Goal: Task Accomplishment & Management: Complete application form

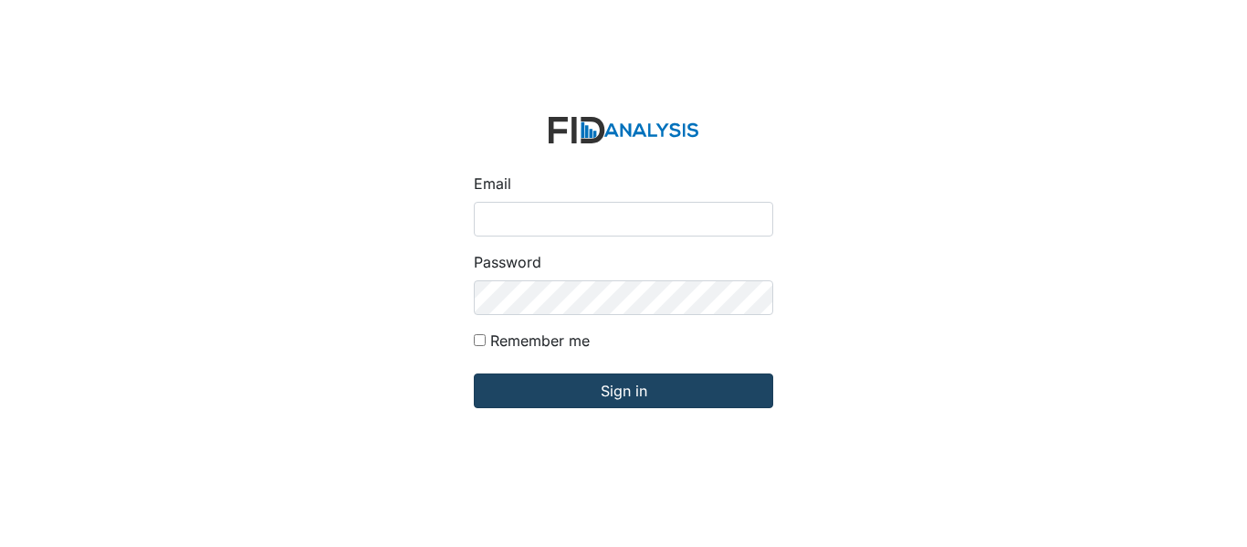
type input "[EMAIL_ADDRESS][DOMAIN_NAME]"
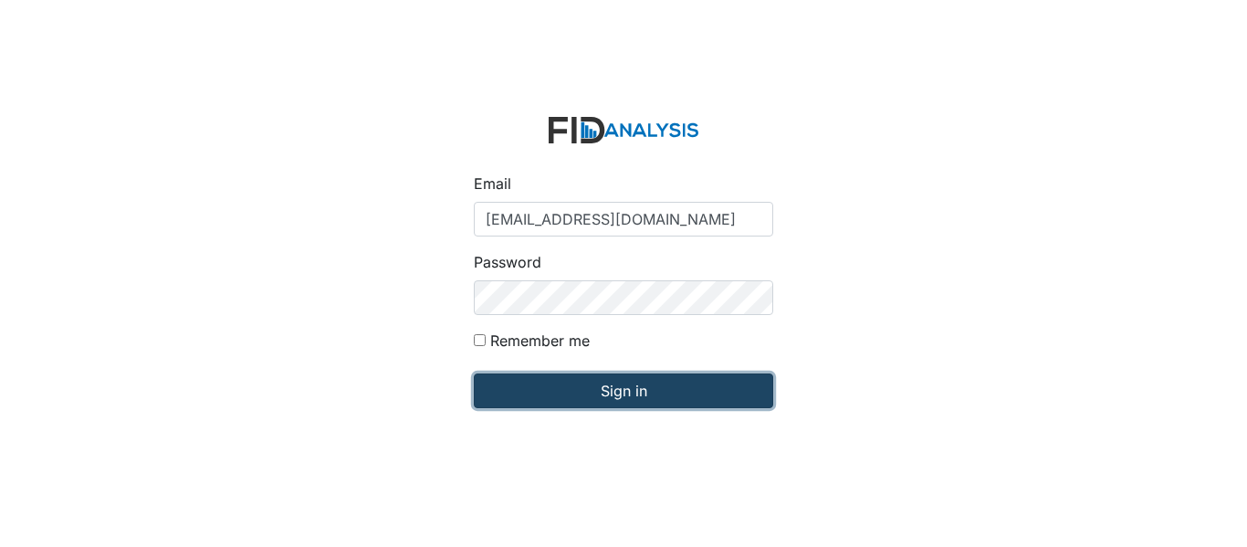
click at [559, 383] on input "Sign in" at bounding box center [623, 390] width 299 height 35
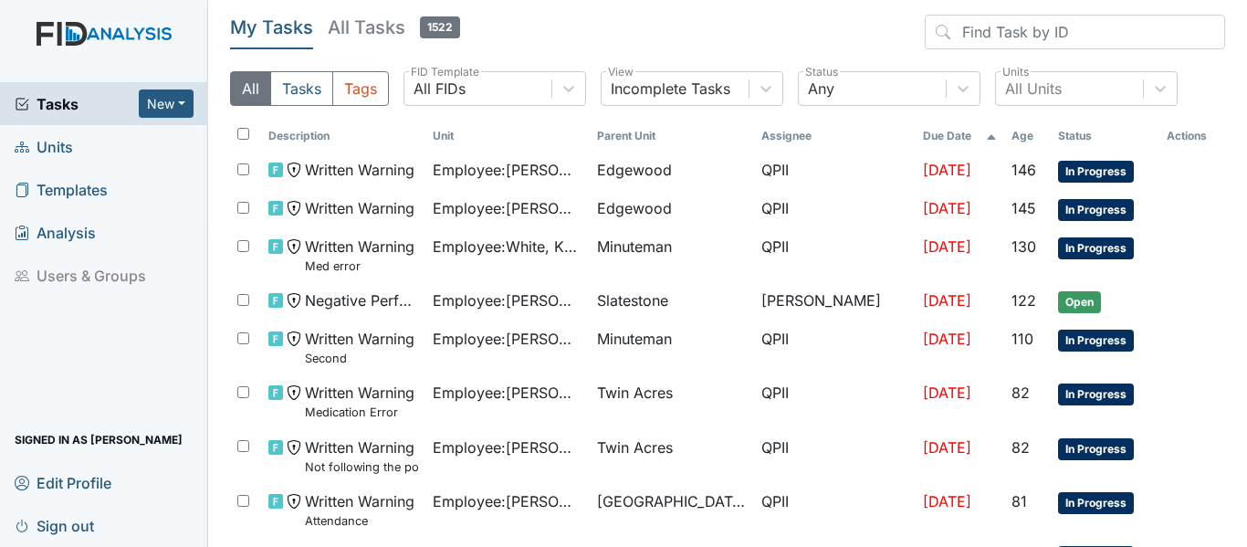
click at [56, 144] on span "Units" at bounding box center [44, 146] width 58 height 28
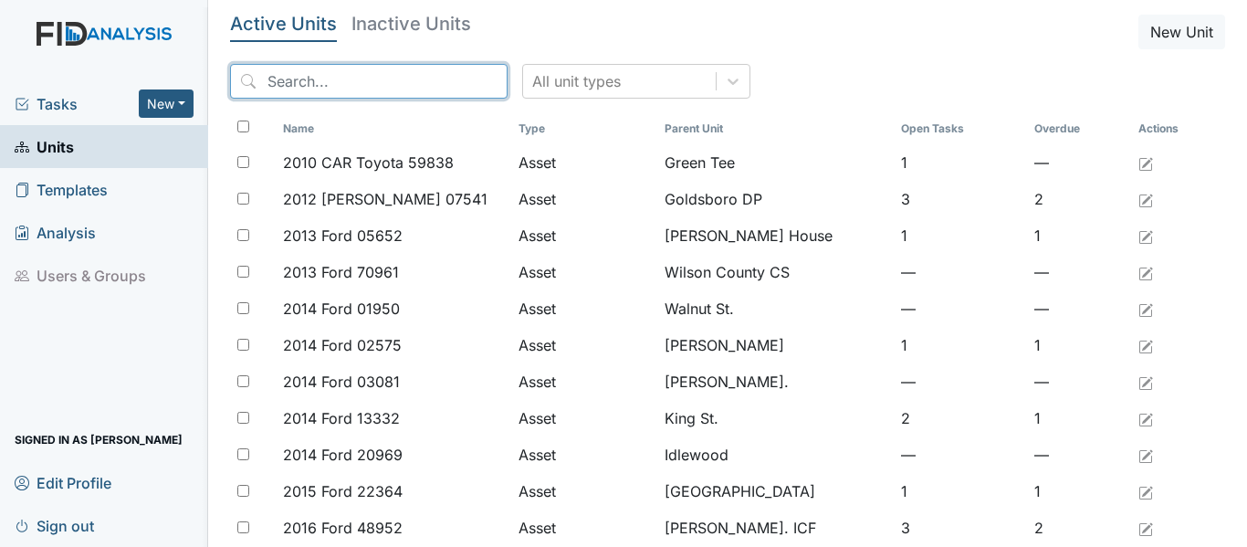
click at [268, 81] on input "search" at bounding box center [369, 81] width 278 height 35
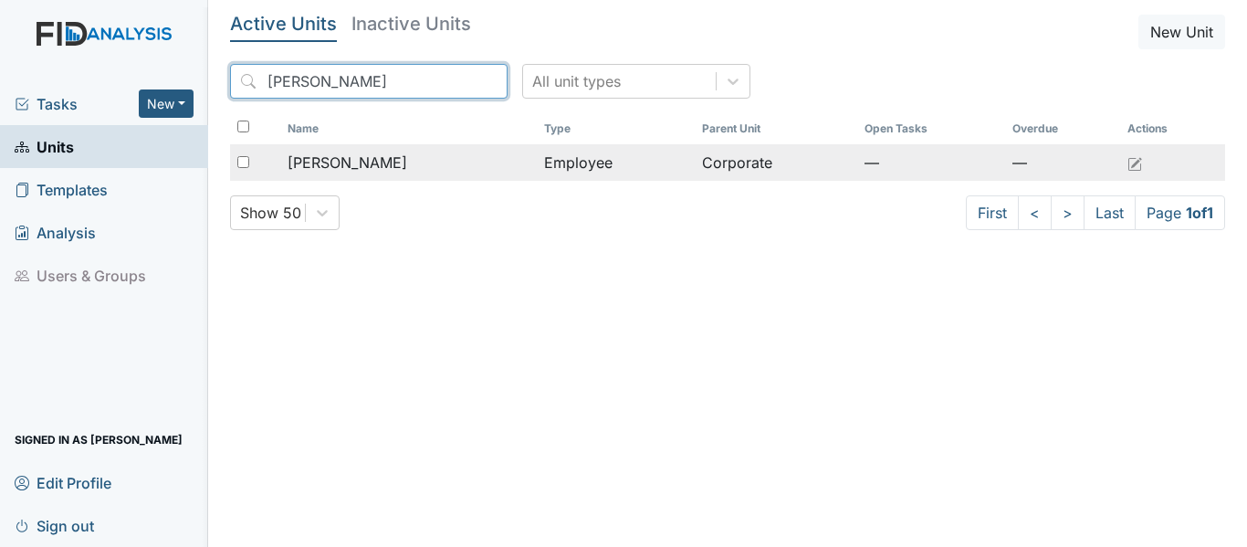
type input "[PERSON_NAME]"
click at [443, 162] on div "[PERSON_NAME]" at bounding box center [409, 163] width 242 height 22
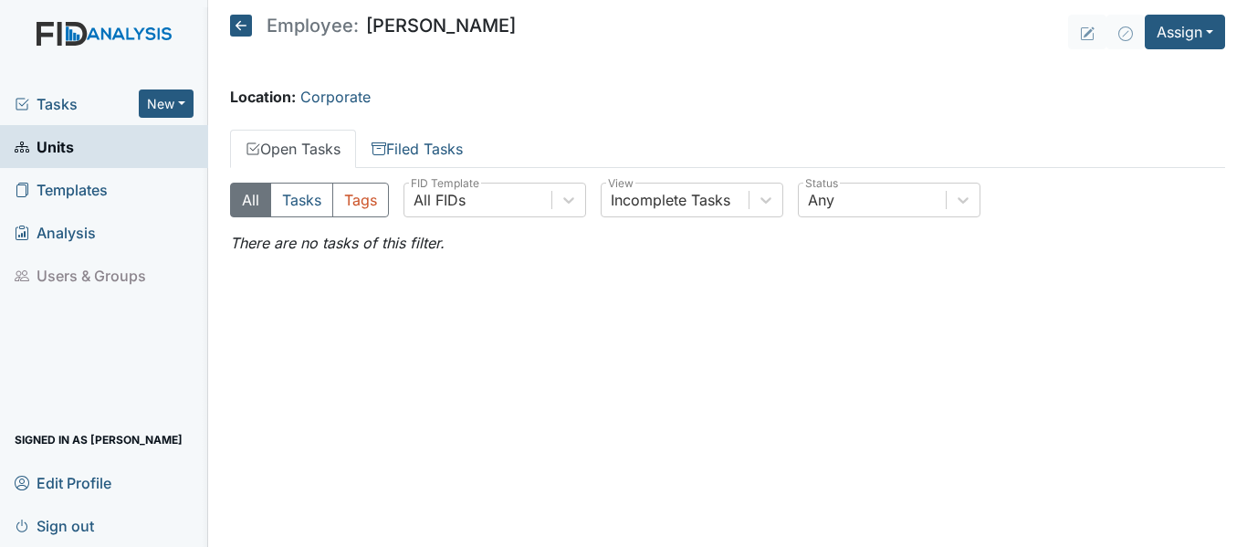
click at [237, 26] on icon at bounding box center [241, 26] width 22 height 22
click at [239, 16] on icon at bounding box center [241, 26] width 22 height 22
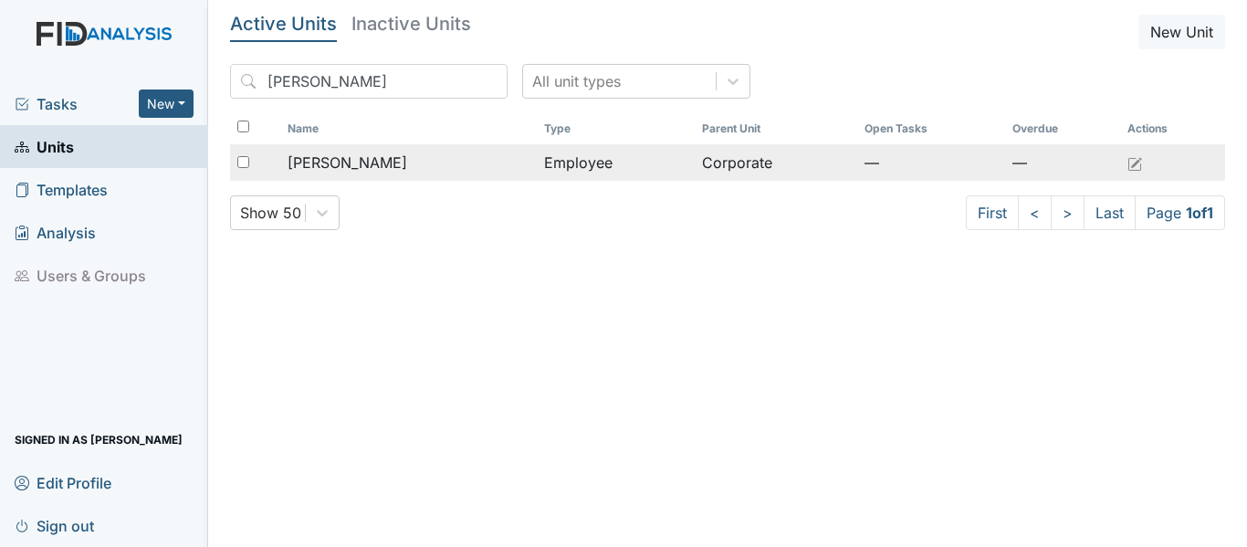
click at [238, 161] on input "checkbox" at bounding box center [243, 162] width 12 height 12
checkbox input "true"
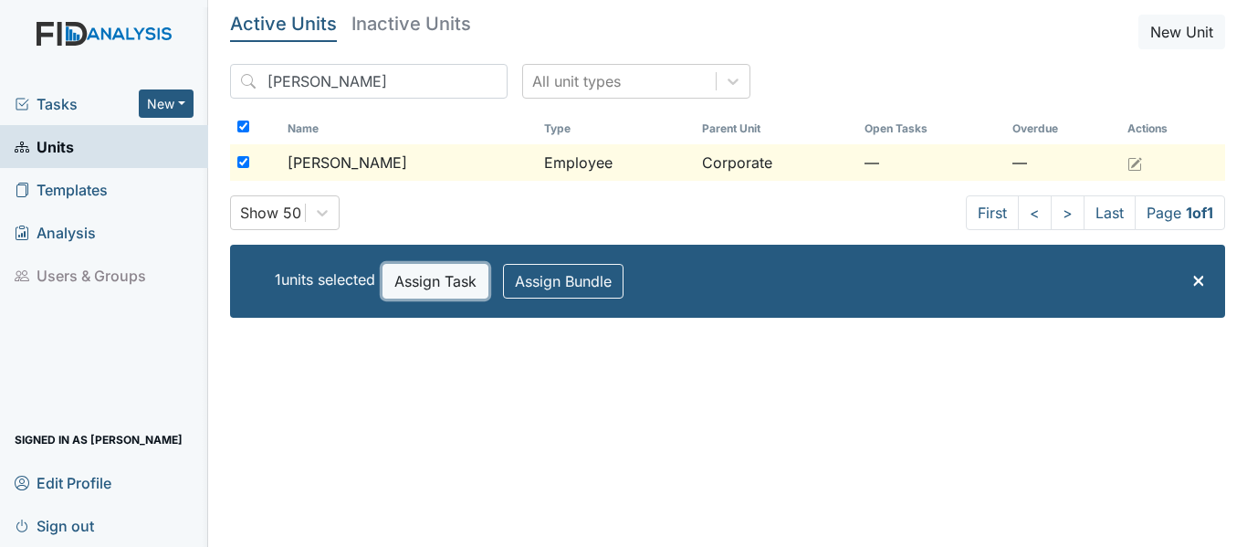
click at [438, 275] on button "Assign Task" at bounding box center [436, 281] width 106 height 35
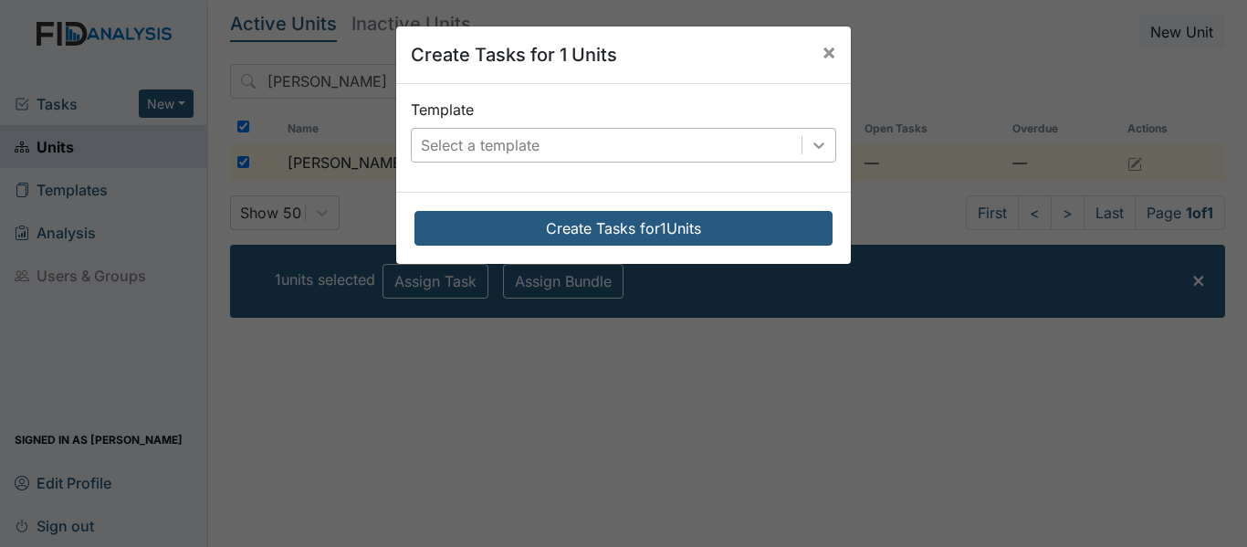
click at [823, 145] on div at bounding box center [818, 145] width 33 height 33
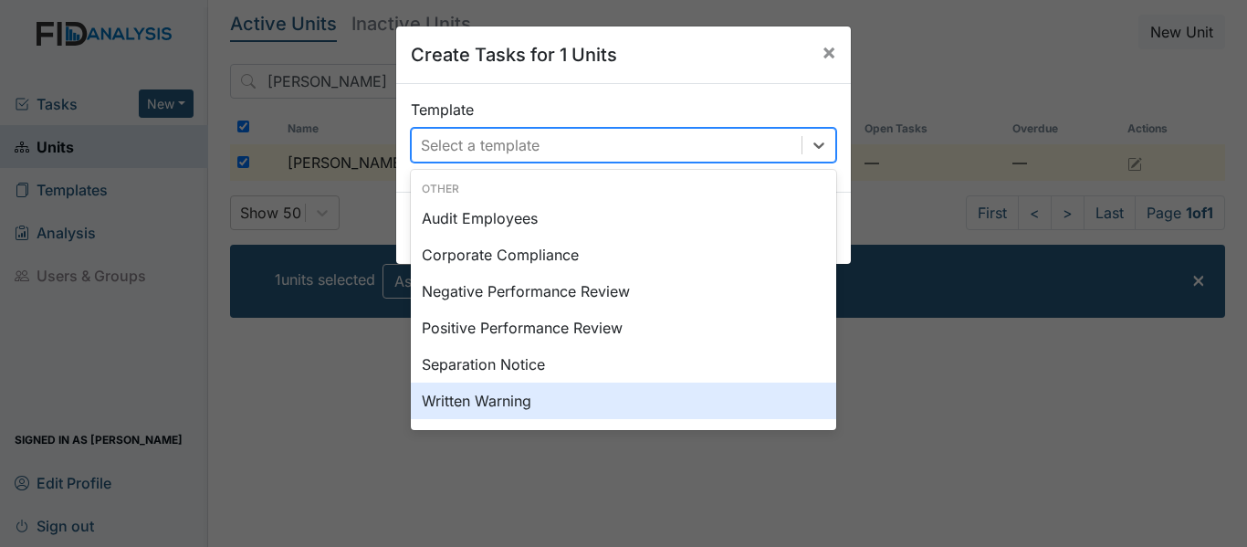
click at [492, 408] on div "Written Warning" at bounding box center [623, 401] width 425 height 37
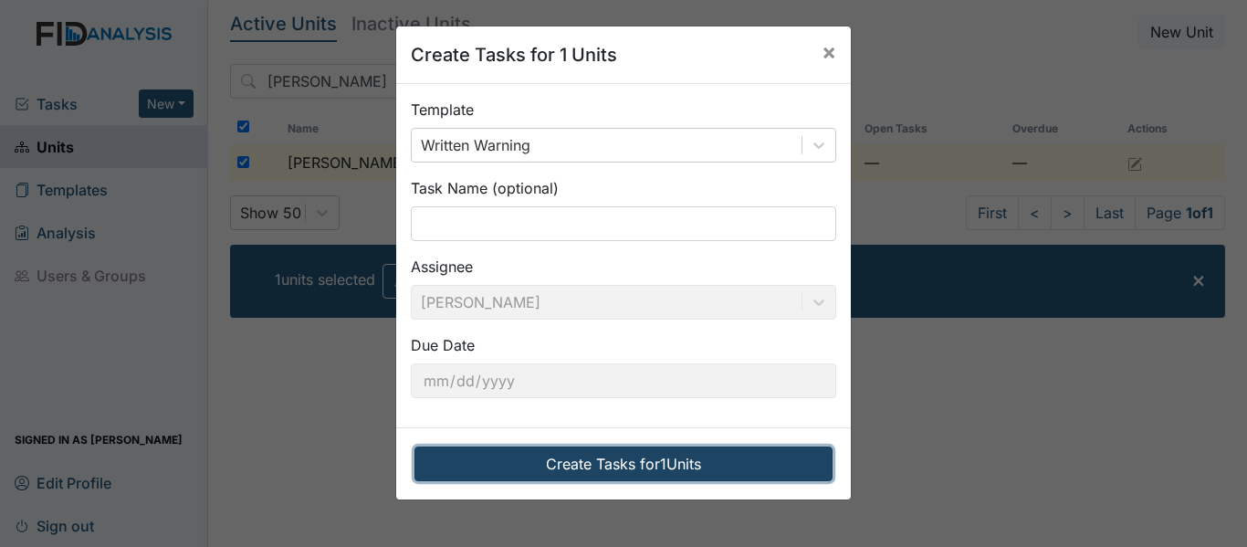
click at [652, 461] on button "Create Tasks for 1 Units" at bounding box center [623, 463] width 418 height 35
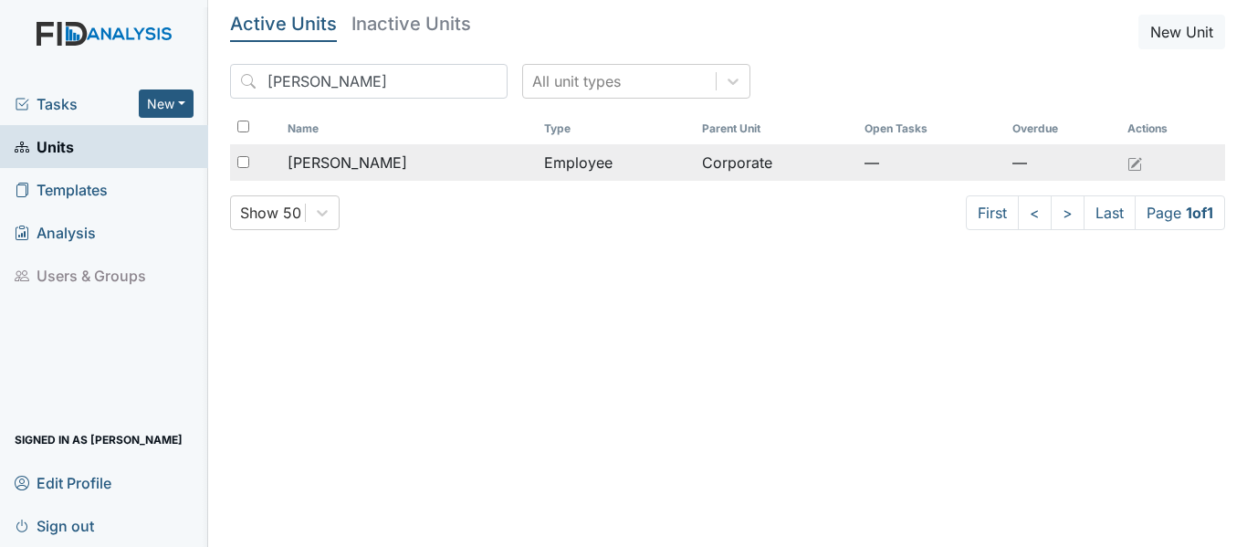
click at [237, 156] on input "checkbox" at bounding box center [243, 162] width 12 height 12
checkbox input "true"
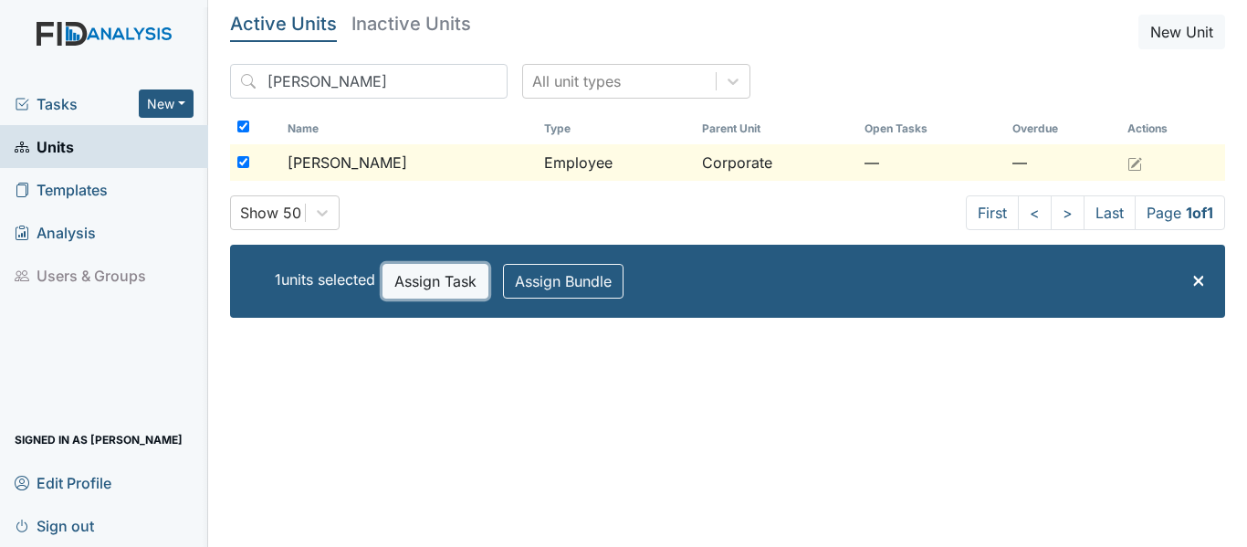
click at [443, 279] on button "Assign Task" at bounding box center [436, 281] width 106 height 35
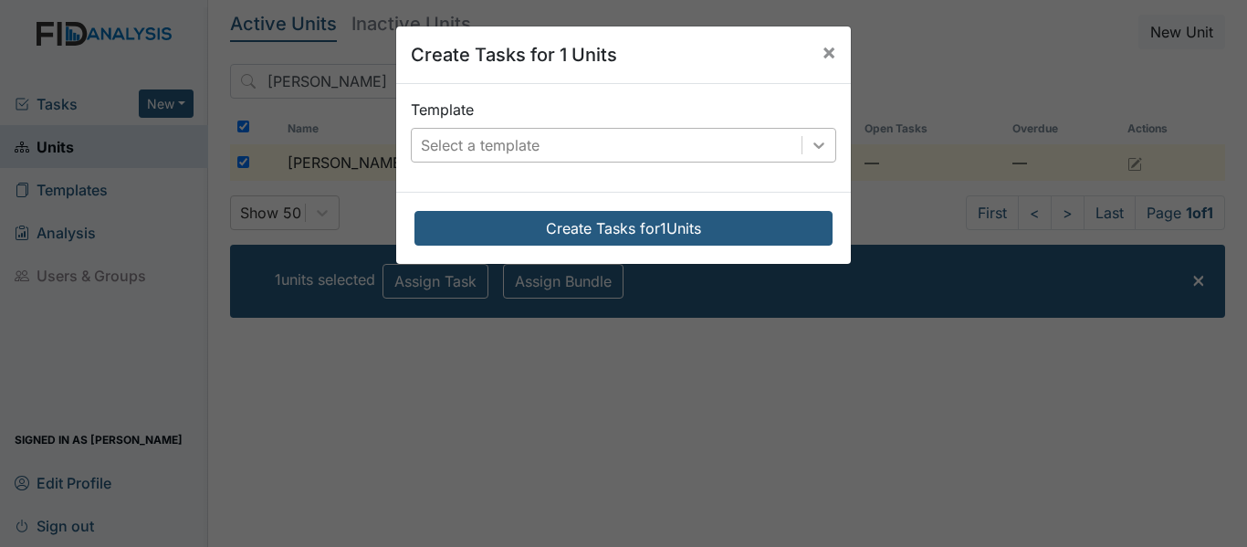
click at [812, 143] on icon at bounding box center [819, 145] width 18 height 18
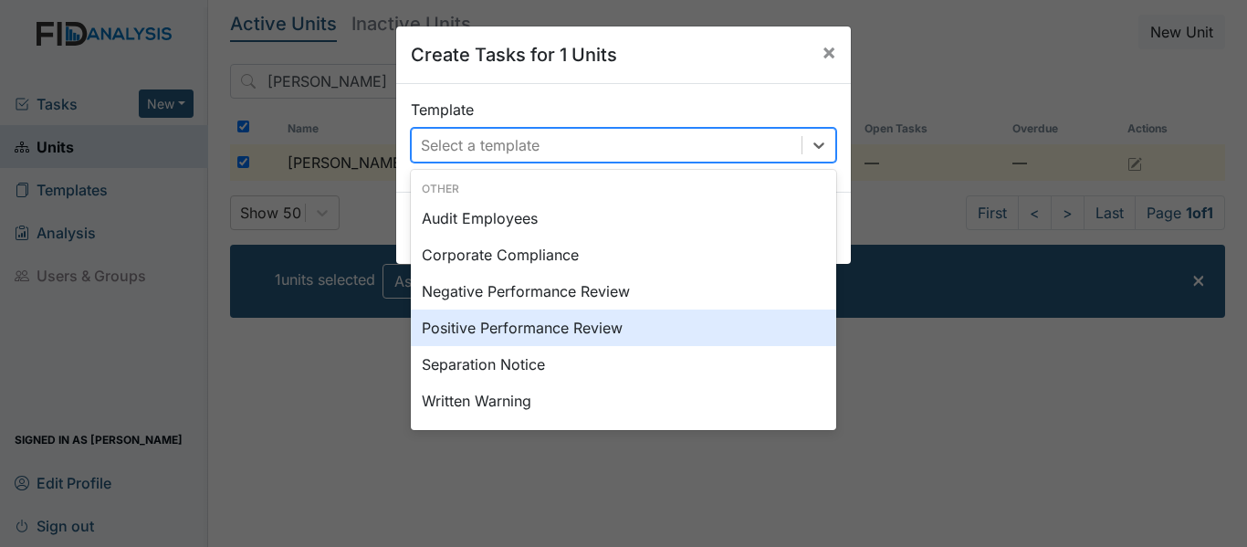
click at [484, 330] on div "Positive Performance Review" at bounding box center [623, 327] width 425 height 37
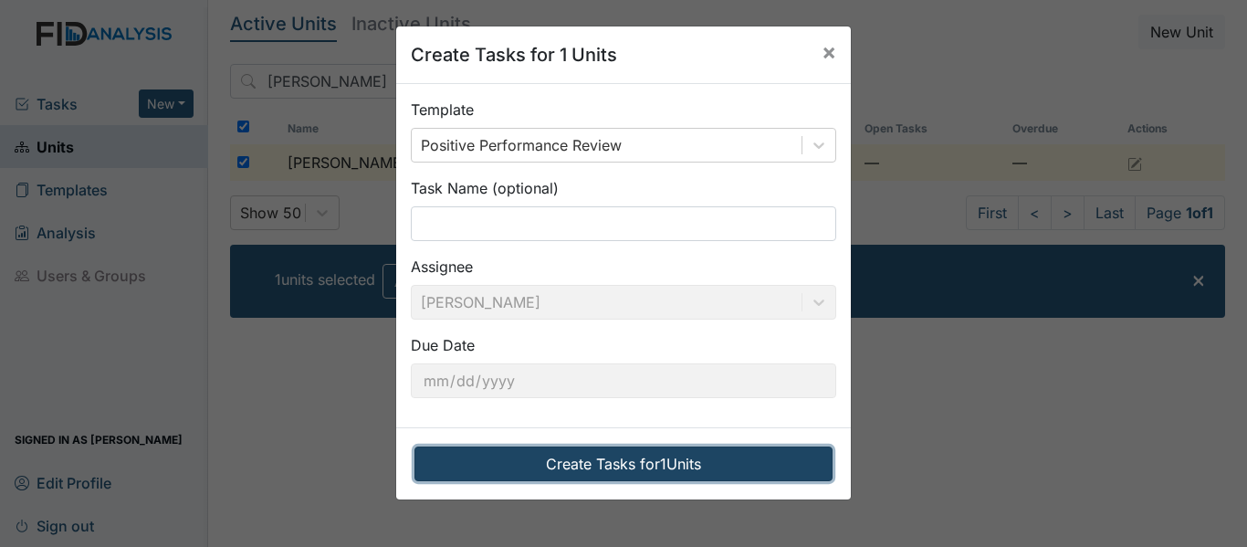
click at [645, 463] on button "Create Tasks for 1 Units" at bounding box center [623, 463] width 418 height 35
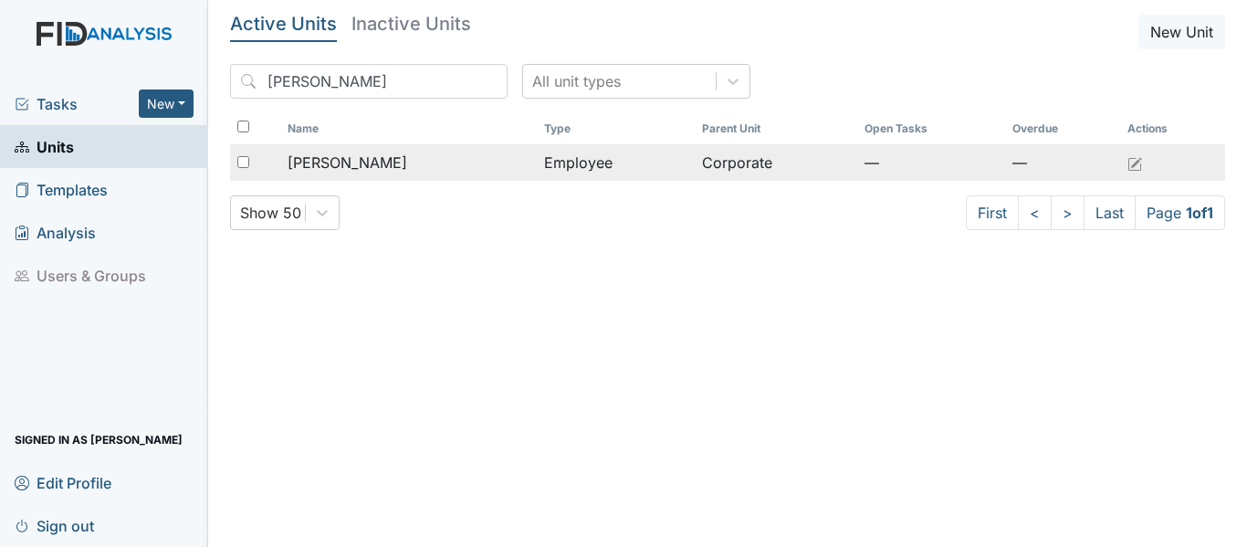
click at [535, 163] on td "[PERSON_NAME]" at bounding box center [408, 162] width 257 height 37
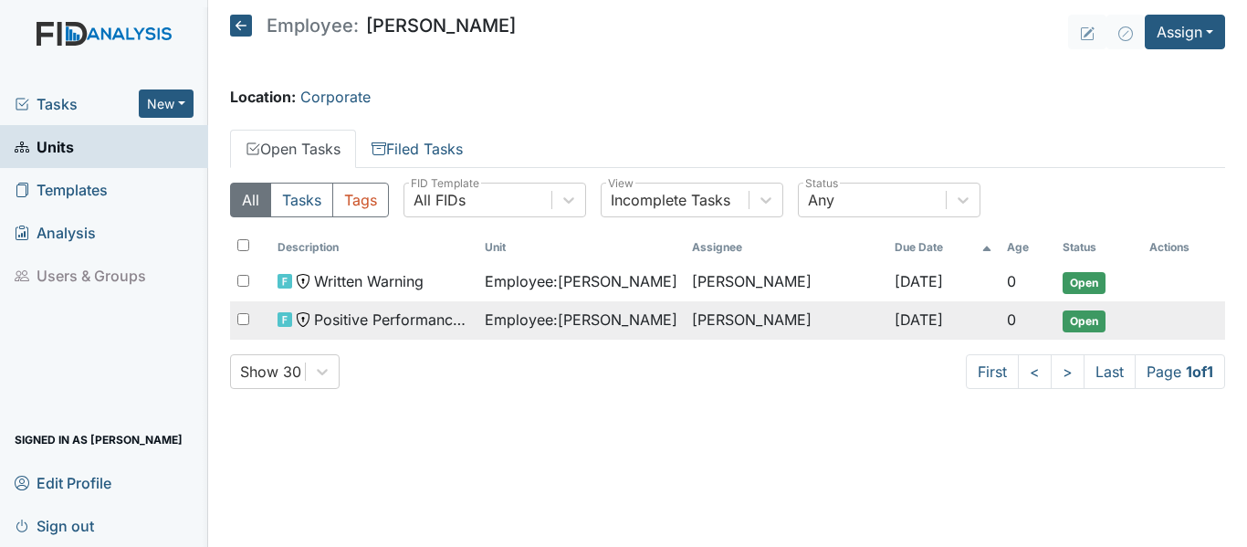
click at [246, 315] on input "checkbox" at bounding box center [243, 319] width 12 height 12
checkbox input "true"
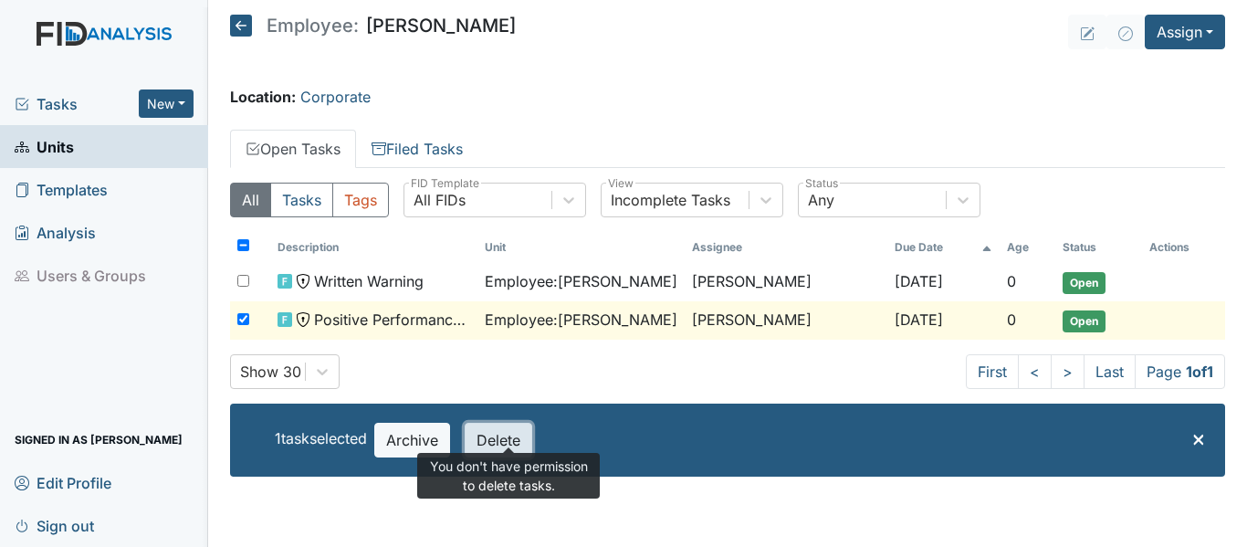
click at [506, 446] on button "Delete" at bounding box center [499, 440] width 68 height 35
click at [519, 440] on button "Delete" at bounding box center [499, 440] width 68 height 35
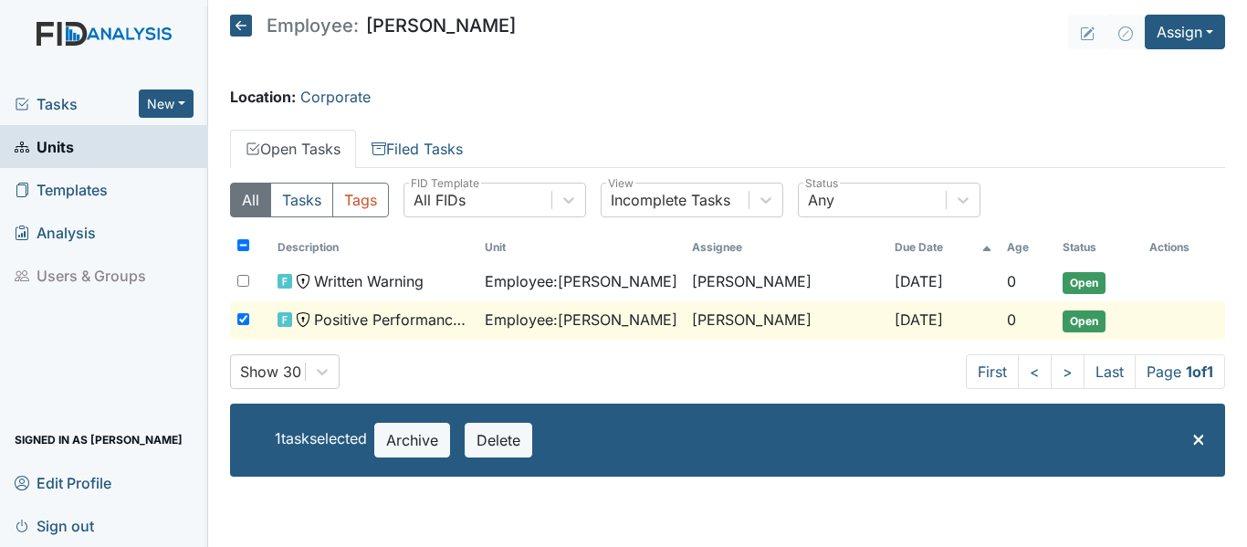
click at [1075, 326] on span "Open" at bounding box center [1084, 321] width 43 height 22
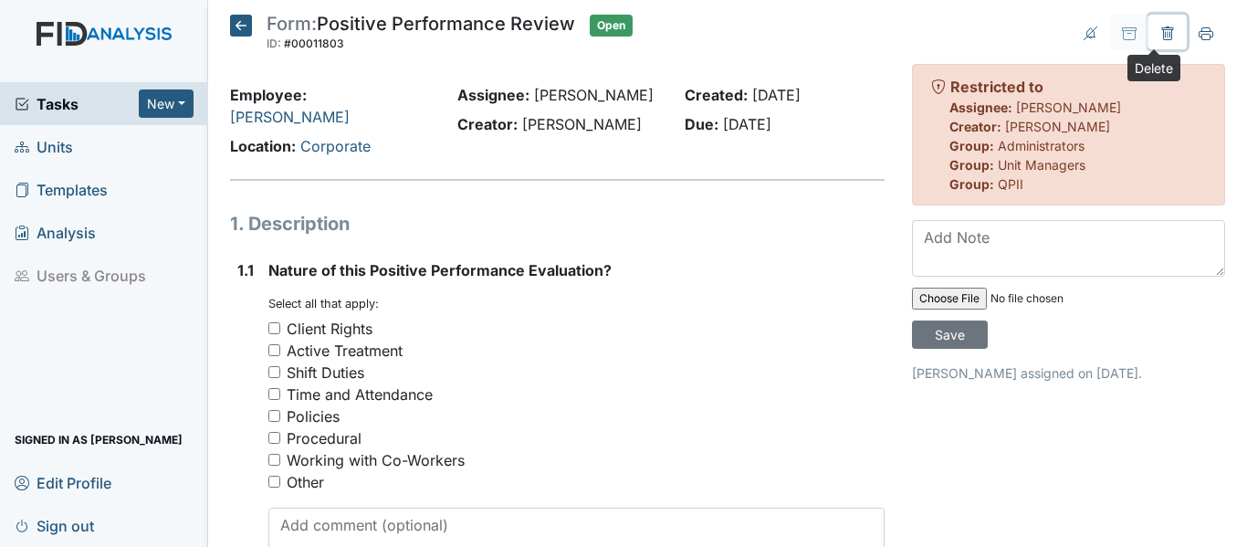
click at [1161, 29] on icon at bounding box center [1167, 33] width 12 height 14
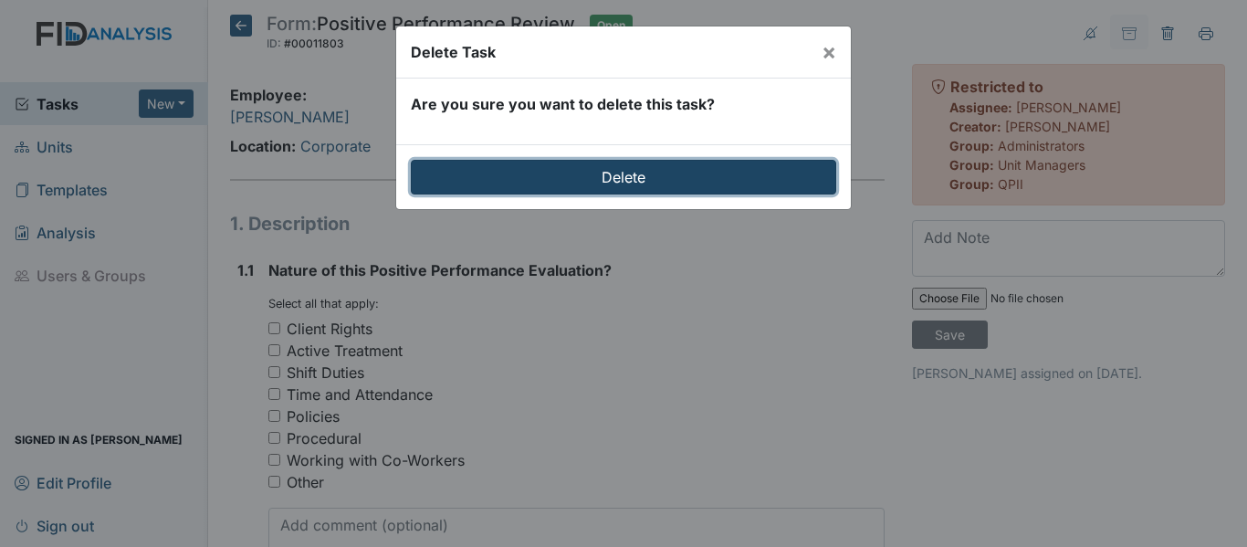
click at [573, 171] on input "Delete" at bounding box center [623, 177] width 425 height 35
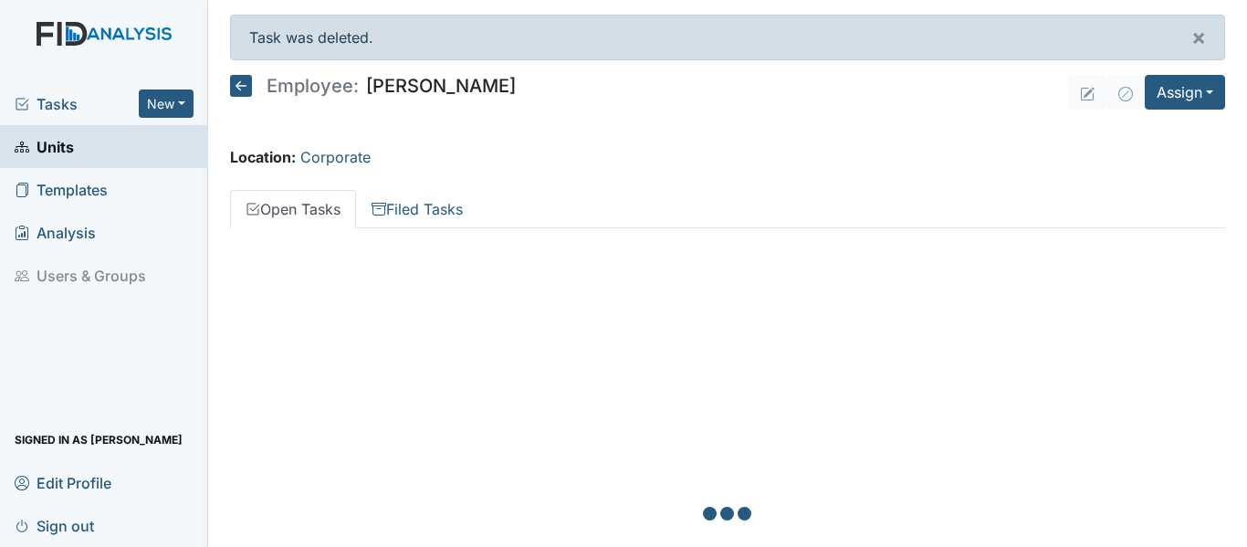
click at [237, 83] on icon at bounding box center [241, 86] width 22 height 22
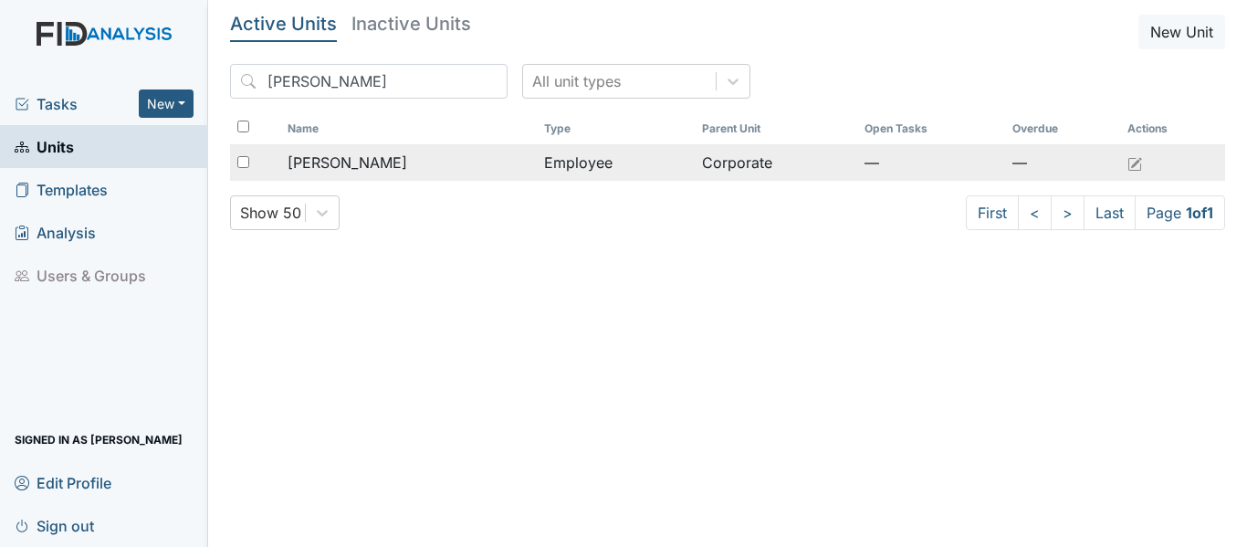
click at [407, 166] on span "[PERSON_NAME]" at bounding box center [348, 163] width 120 height 22
click at [502, 165] on div "[PERSON_NAME]" at bounding box center [409, 163] width 242 height 22
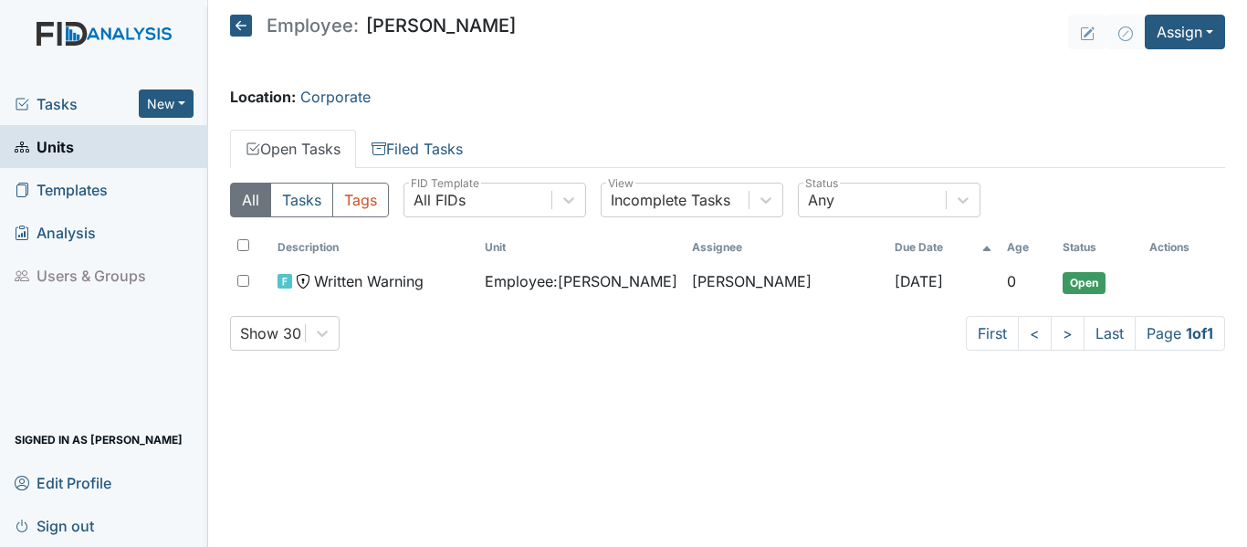
click at [240, 26] on icon at bounding box center [241, 26] width 22 height 22
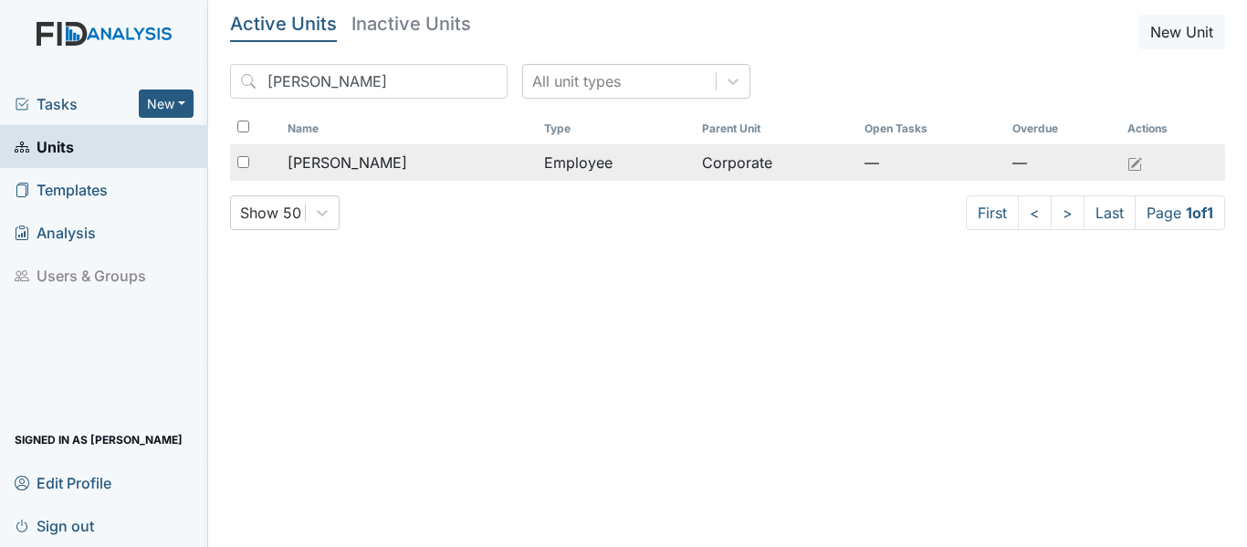
click at [241, 160] on input "checkbox" at bounding box center [243, 162] width 12 height 12
checkbox input "true"
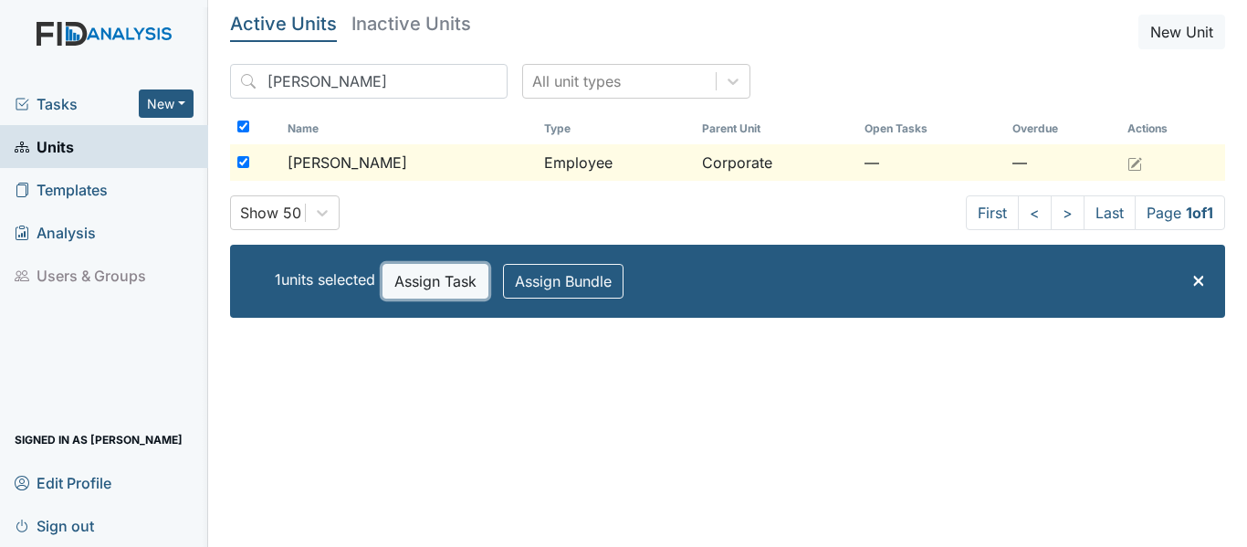
click at [450, 286] on button "Assign Task" at bounding box center [436, 281] width 106 height 35
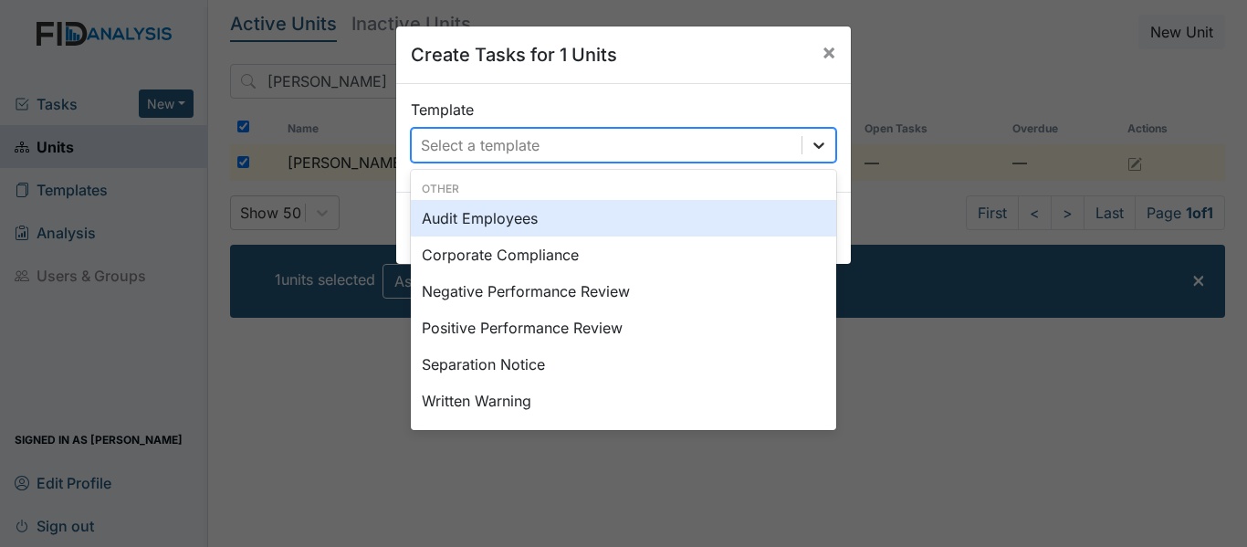
click at [815, 146] on icon at bounding box center [818, 145] width 11 height 6
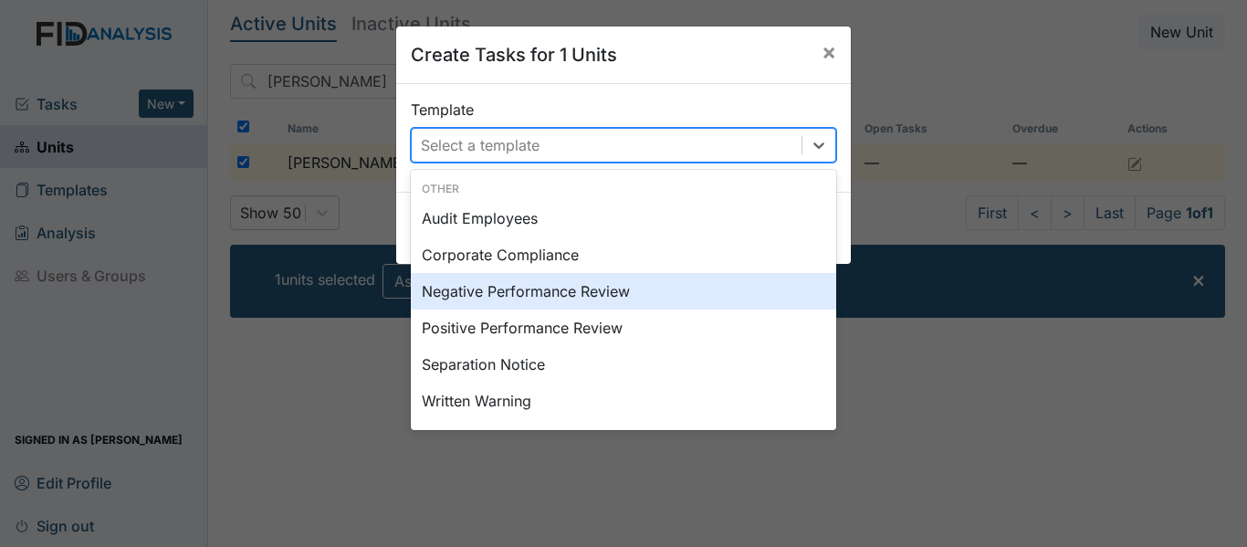
click at [467, 295] on div "Negative Performance Review" at bounding box center [623, 291] width 425 height 37
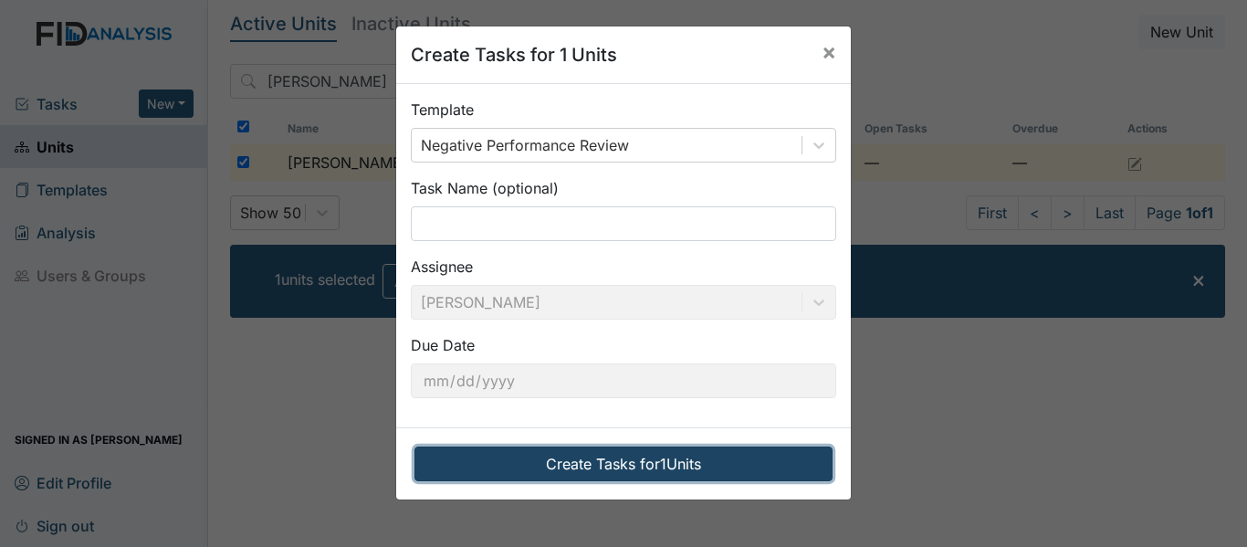
click at [575, 462] on button "Create Tasks for 1 Units" at bounding box center [623, 463] width 418 height 35
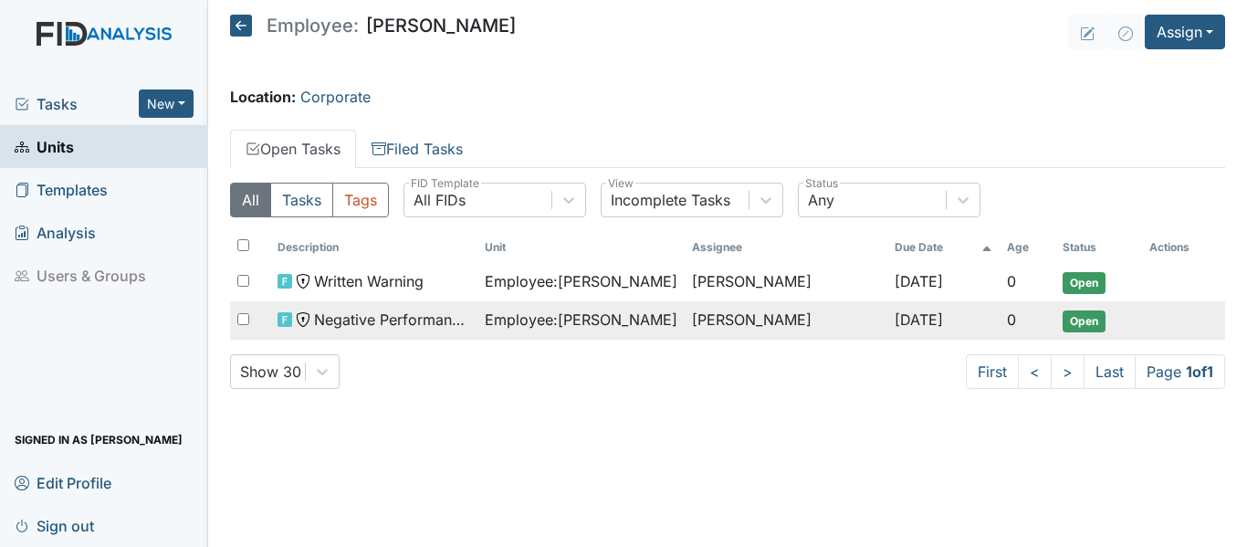
click at [241, 317] on input "checkbox" at bounding box center [243, 319] width 12 height 12
checkbox input "true"
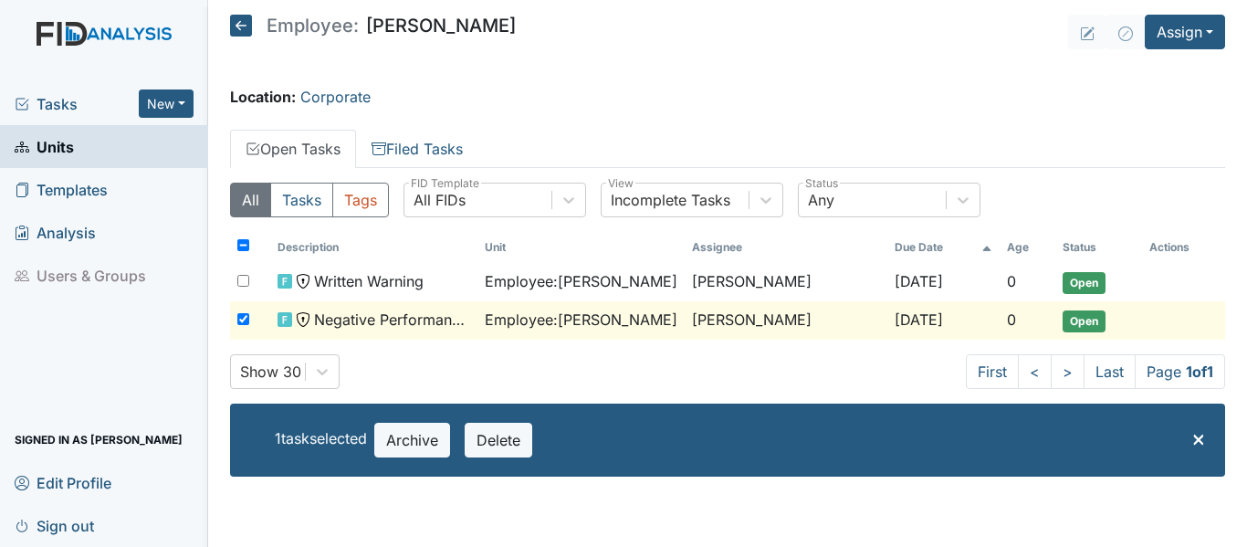
click at [1065, 317] on span "Open" at bounding box center [1084, 321] width 43 height 22
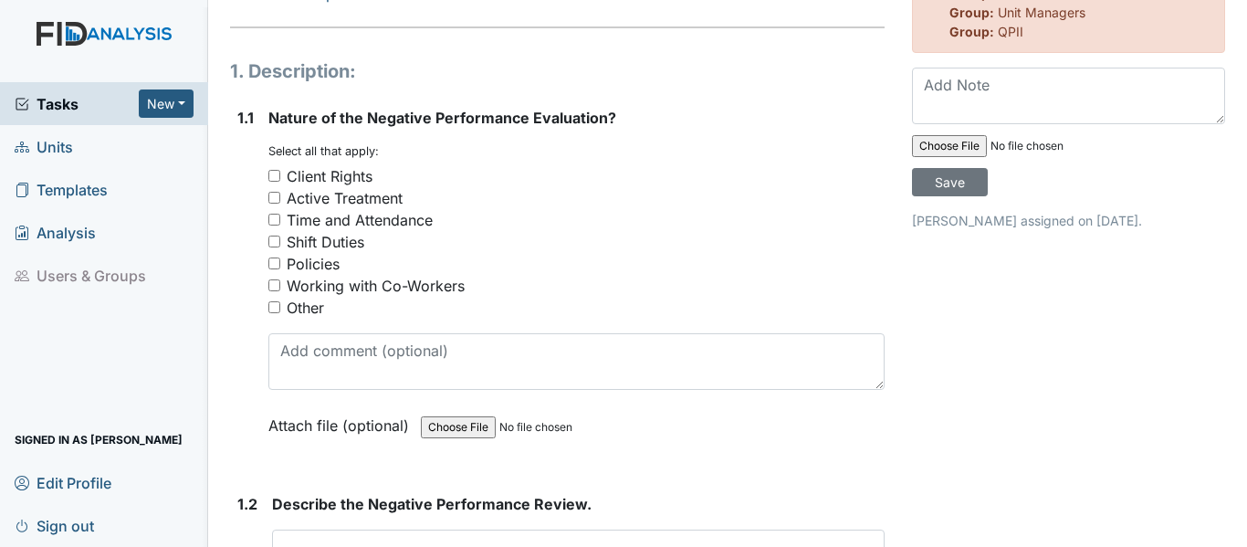
scroll to position [183, 0]
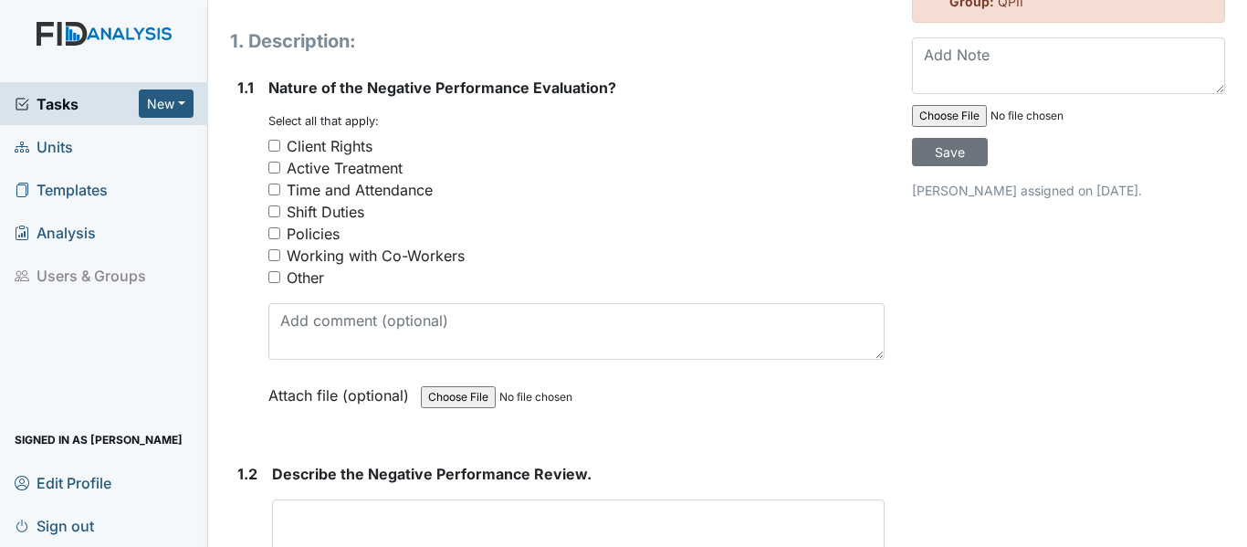
click at [268, 189] on input "Time and Attendance" at bounding box center [274, 189] width 12 height 12
checkbox input "true"
click at [271, 233] on input "Policies" at bounding box center [274, 233] width 12 height 12
checkbox input "true"
click at [274, 255] on input "Working with Co-Workers" at bounding box center [274, 255] width 12 height 12
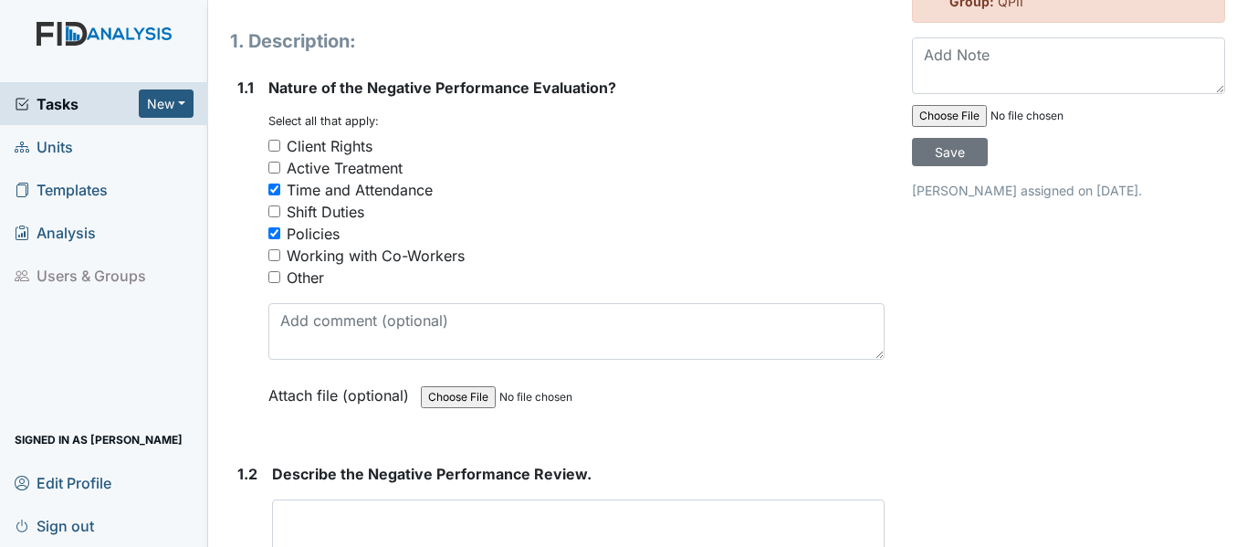
checkbox input "true"
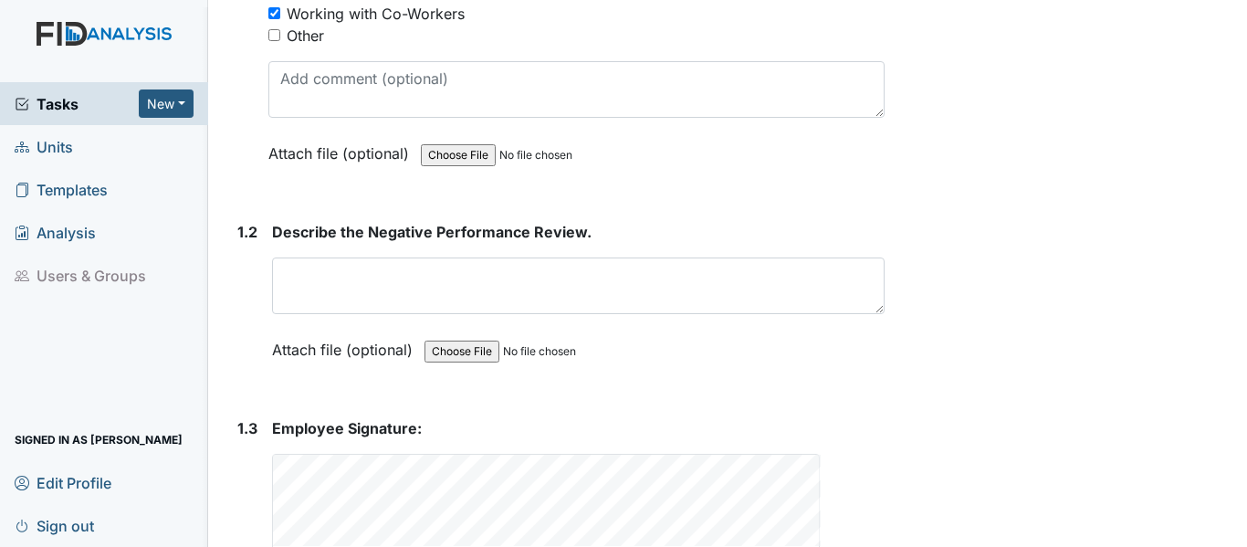
scroll to position [456, 0]
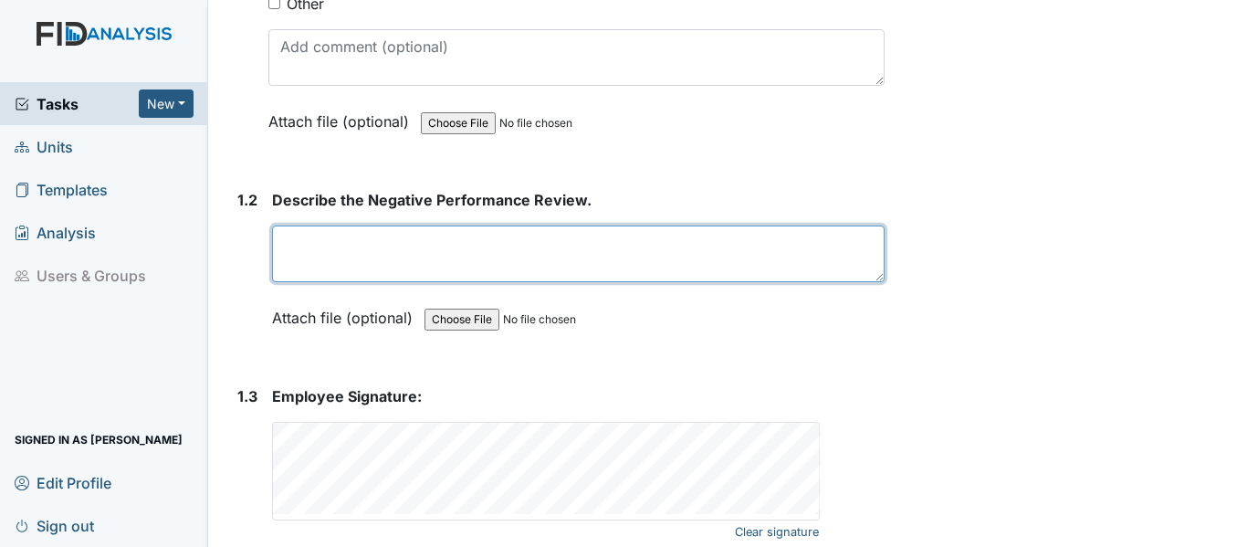
drag, startPoint x: 281, startPoint y: 239, endPoint x: 330, endPoint y: 235, distance: 48.6
click at [281, 237] on textarea at bounding box center [578, 253] width 613 height 57
click at [278, 238] on textarea at bounding box center [578, 253] width 613 height 57
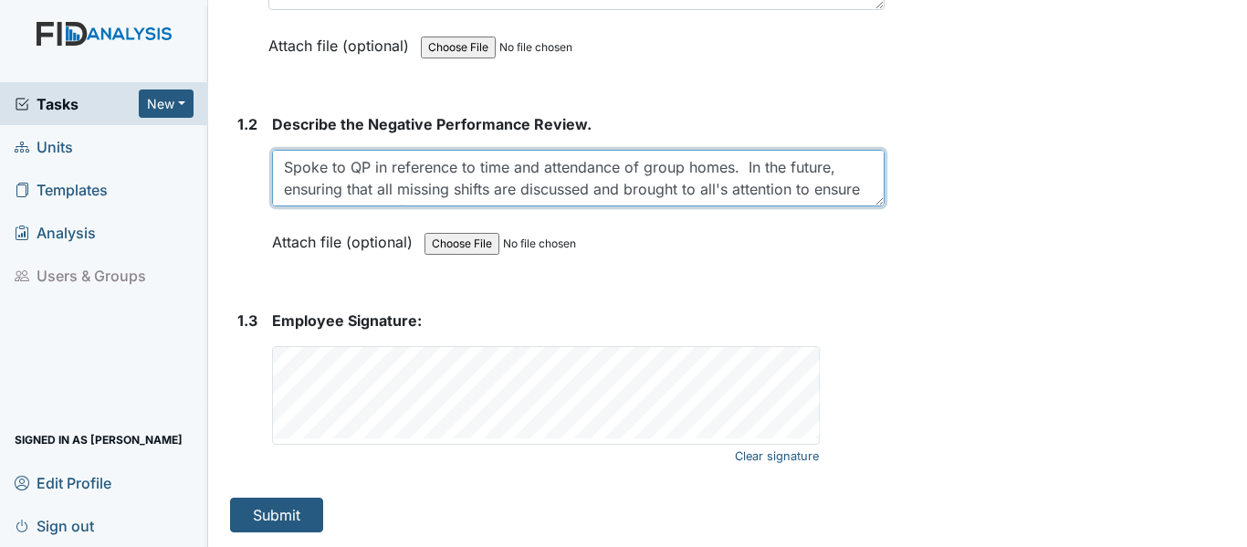
scroll to position [22, 0]
drag, startPoint x: 281, startPoint y: 163, endPoint x: 796, endPoint y: 209, distance: 516.9
click at [796, 209] on div "Describe the Negative Performance Review. Spoke to QP in reference to time and …" at bounding box center [578, 189] width 613 height 152
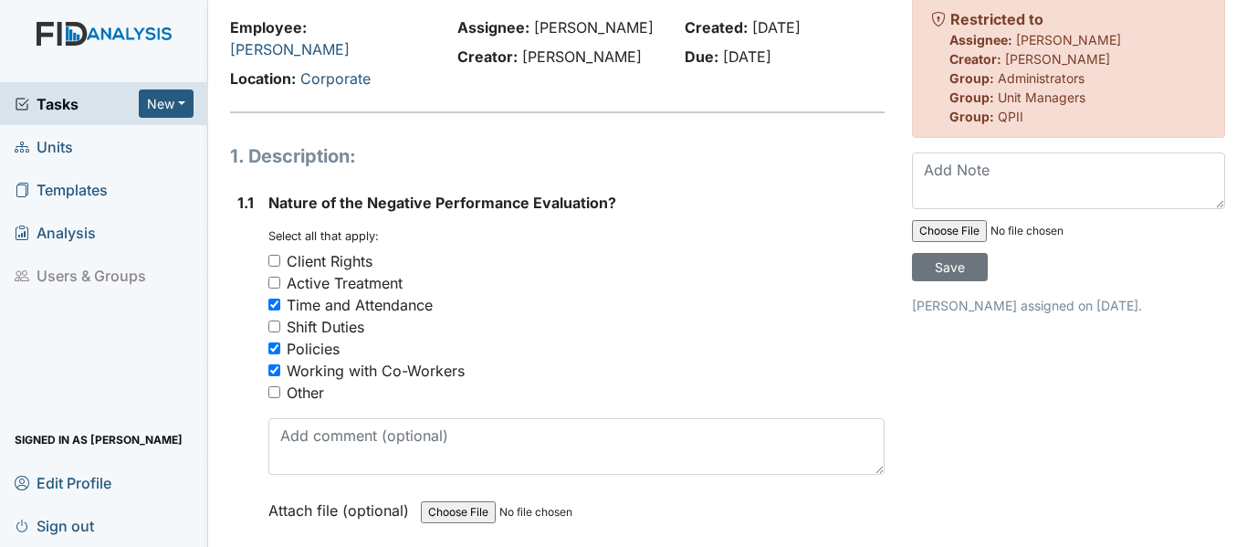
scroll to position [0, 0]
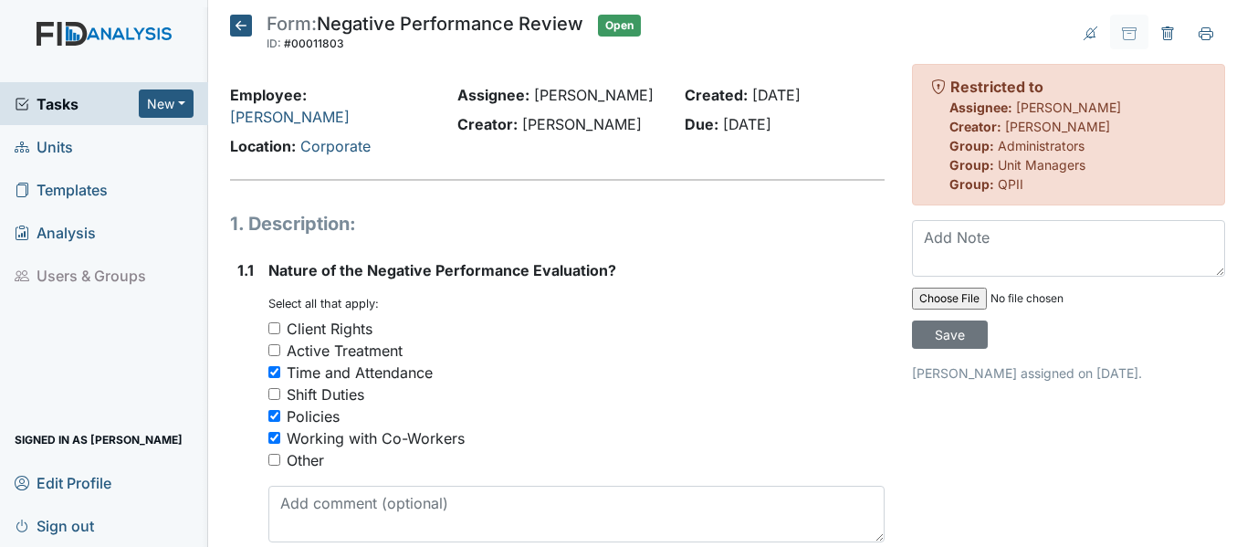
type textarea "Spoke to QP in reference to time and attendance of group homes. In the future, …"
click at [238, 20] on icon at bounding box center [241, 26] width 22 height 22
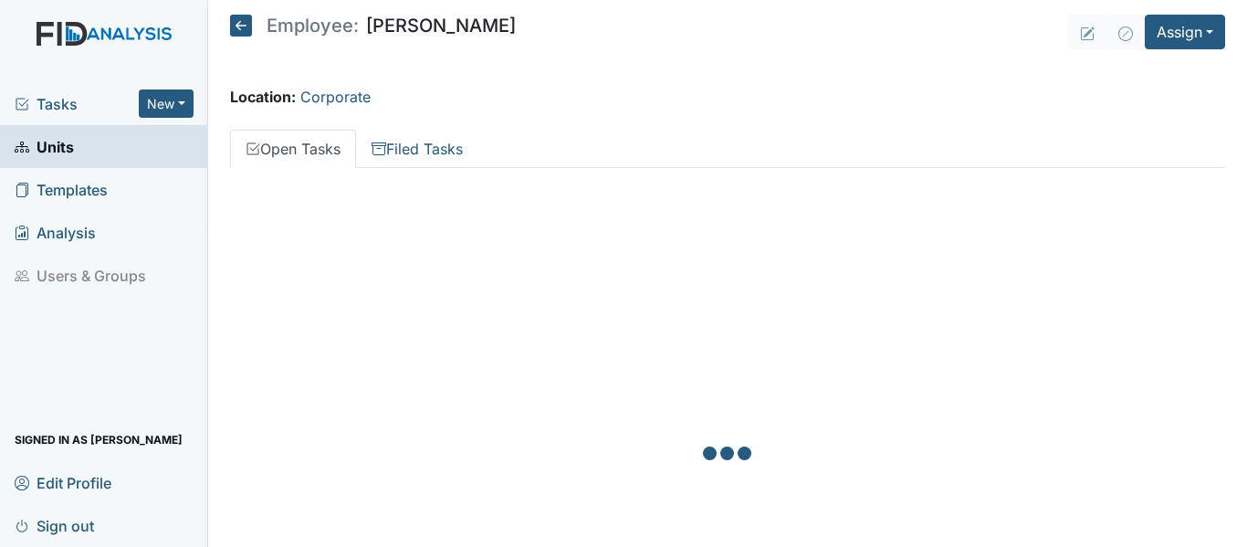
click at [237, 20] on icon at bounding box center [241, 26] width 22 height 22
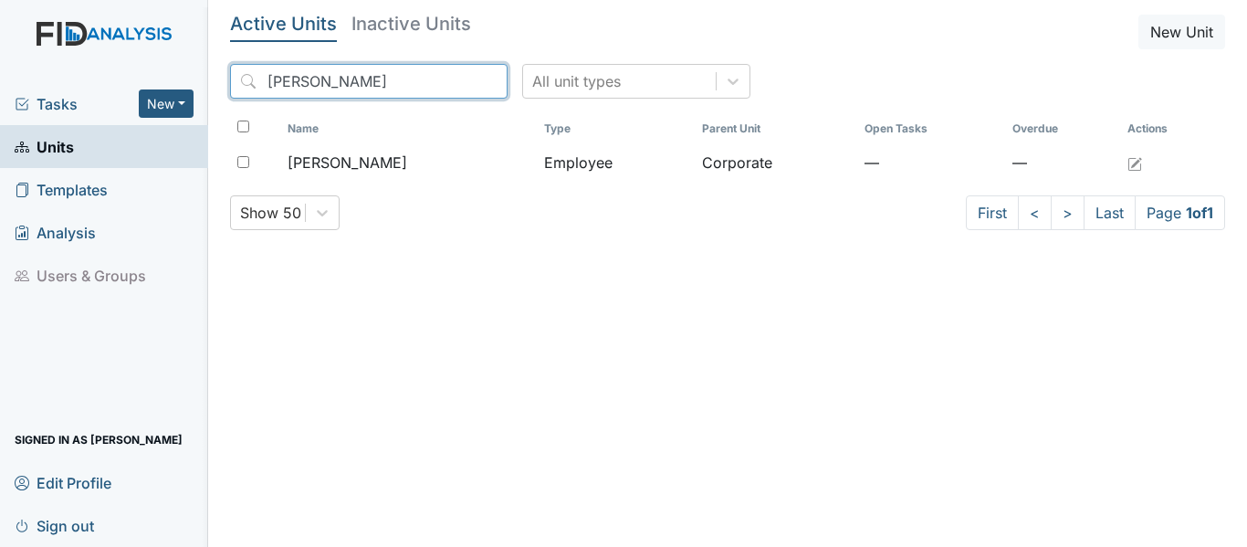
click at [358, 80] on input "Satterthwaite" at bounding box center [369, 81] width 278 height 35
type input "S"
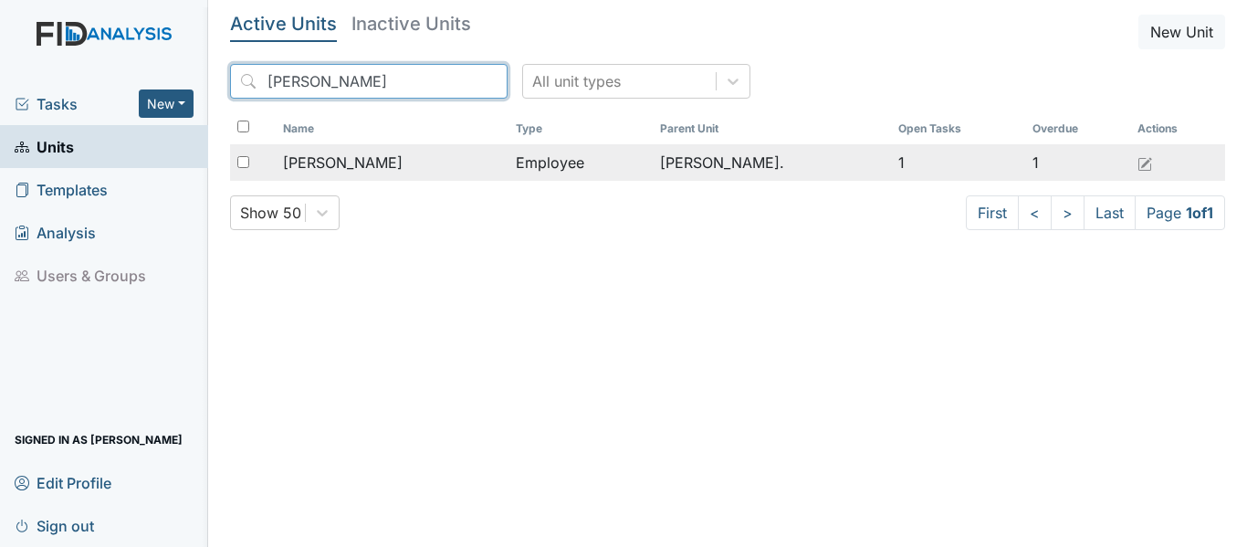
type input "[PERSON_NAME]"
click at [484, 165] on div "[PERSON_NAME]" at bounding box center [392, 163] width 218 height 22
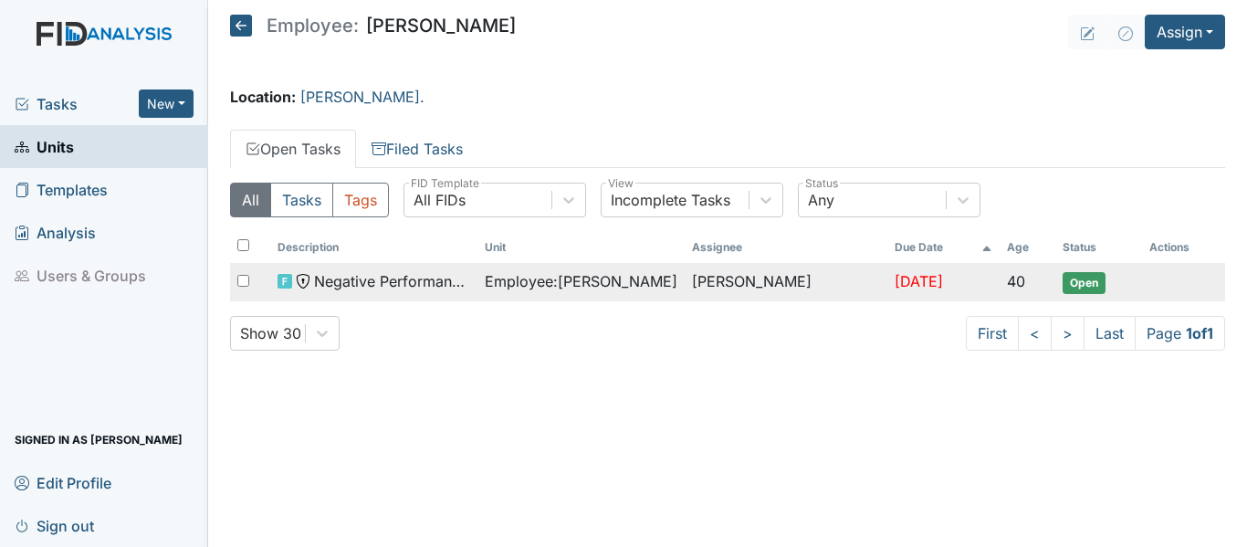
click at [242, 279] on input "checkbox" at bounding box center [243, 281] width 12 height 12
checkbox input "true"
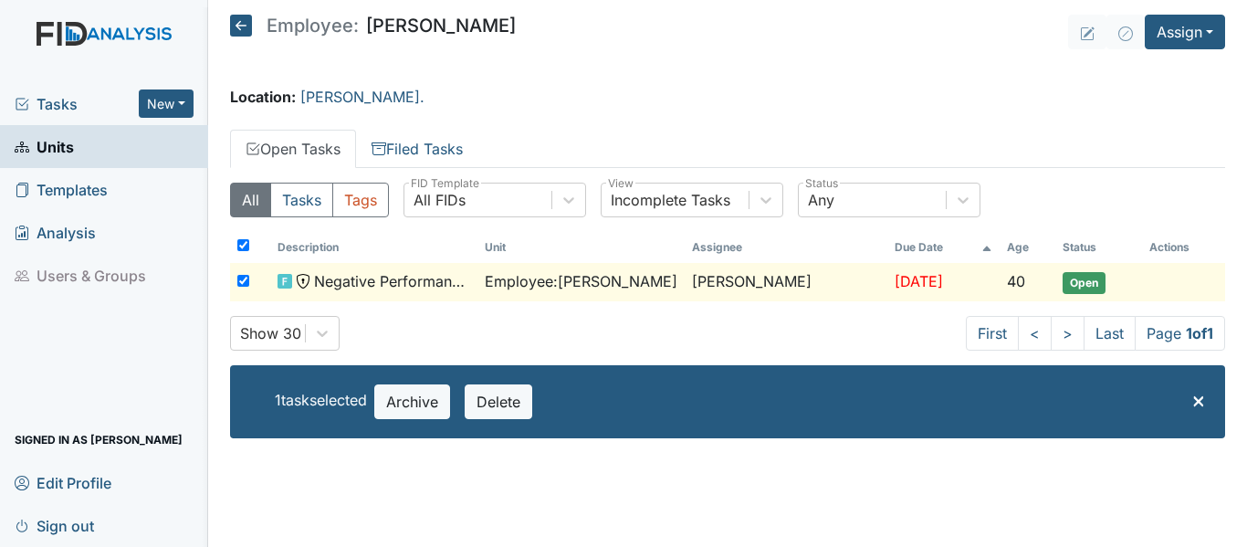
click at [1076, 278] on span "Open" at bounding box center [1084, 283] width 43 height 22
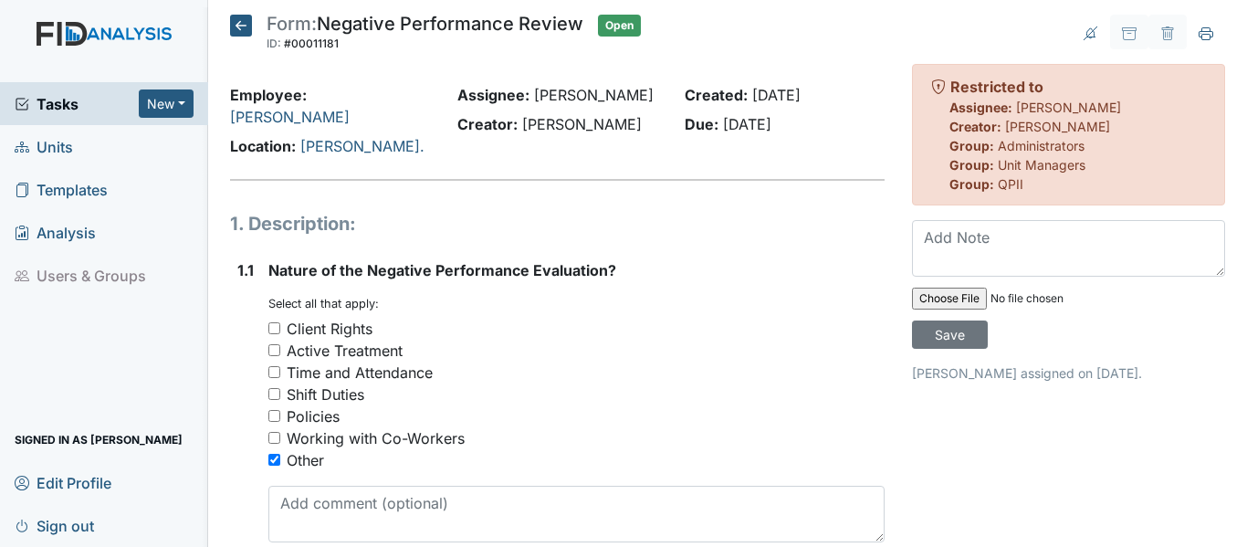
click at [240, 28] on icon at bounding box center [241, 26] width 22 height 22
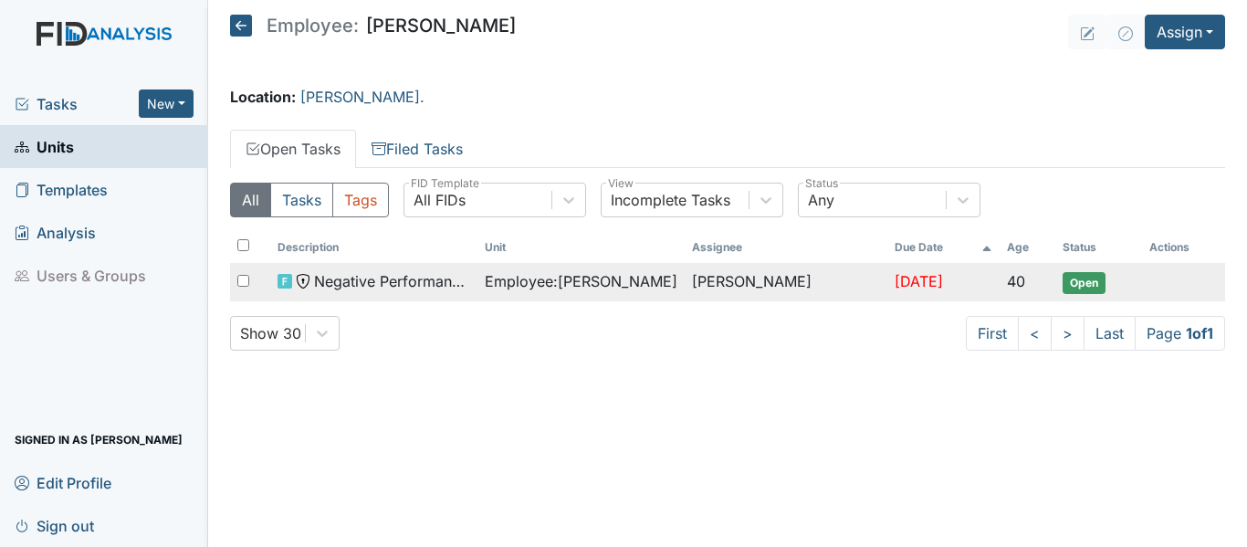
click at [1091, 285] on span "Open" at bounding box center [1084, 283] width 43 height 22
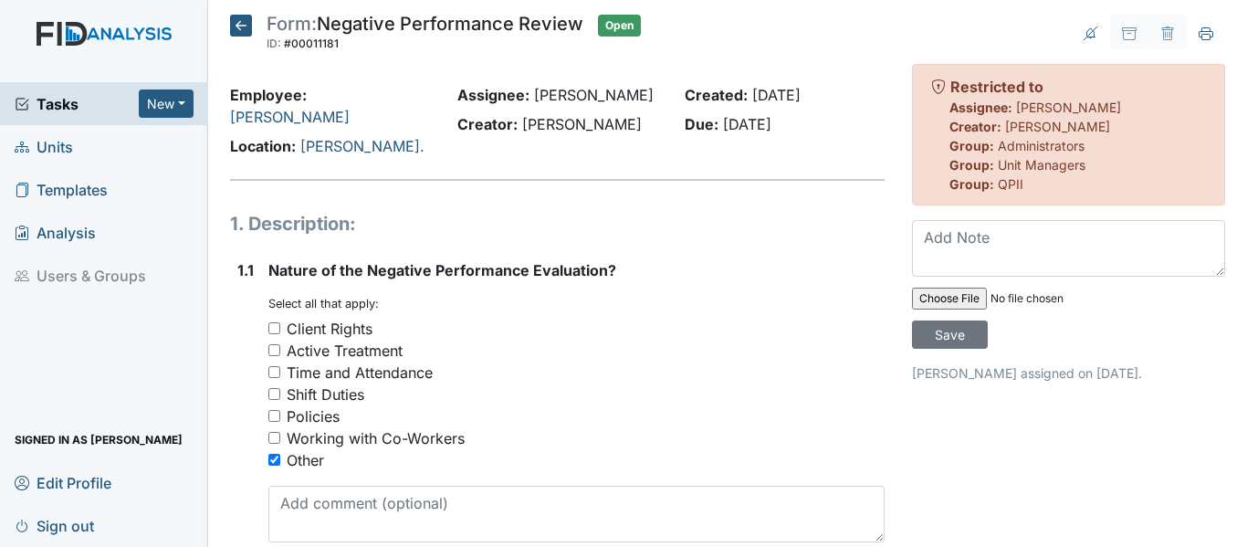
click at [249, 28] on icon at bounding box center [241, 26] width 22 height 22
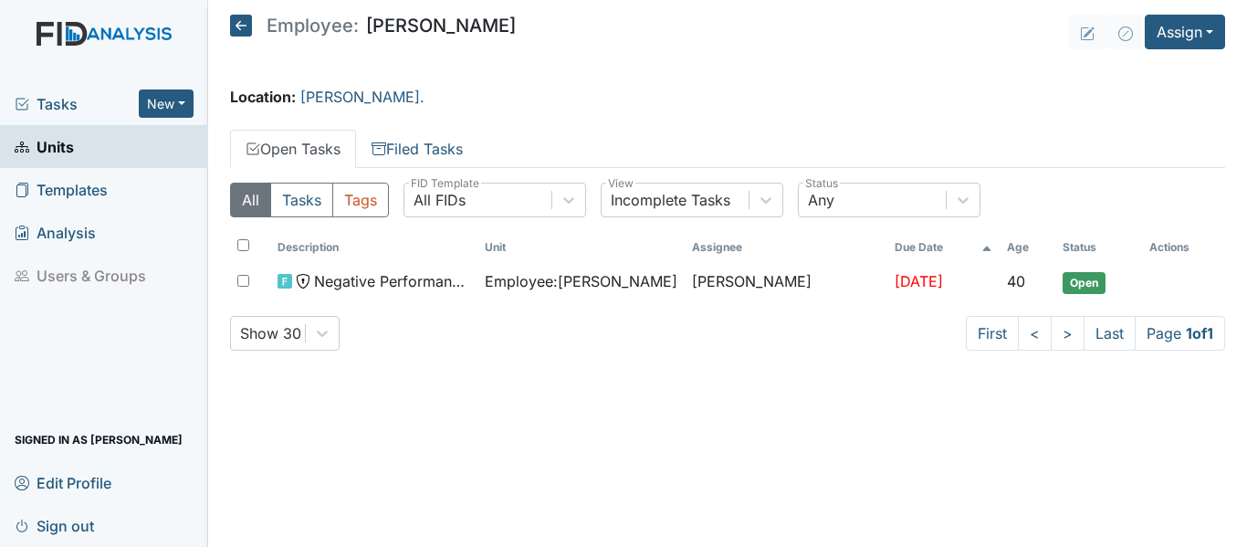
click at [246, 26] on icon at bounding box center [241, 26] width 22 height 22
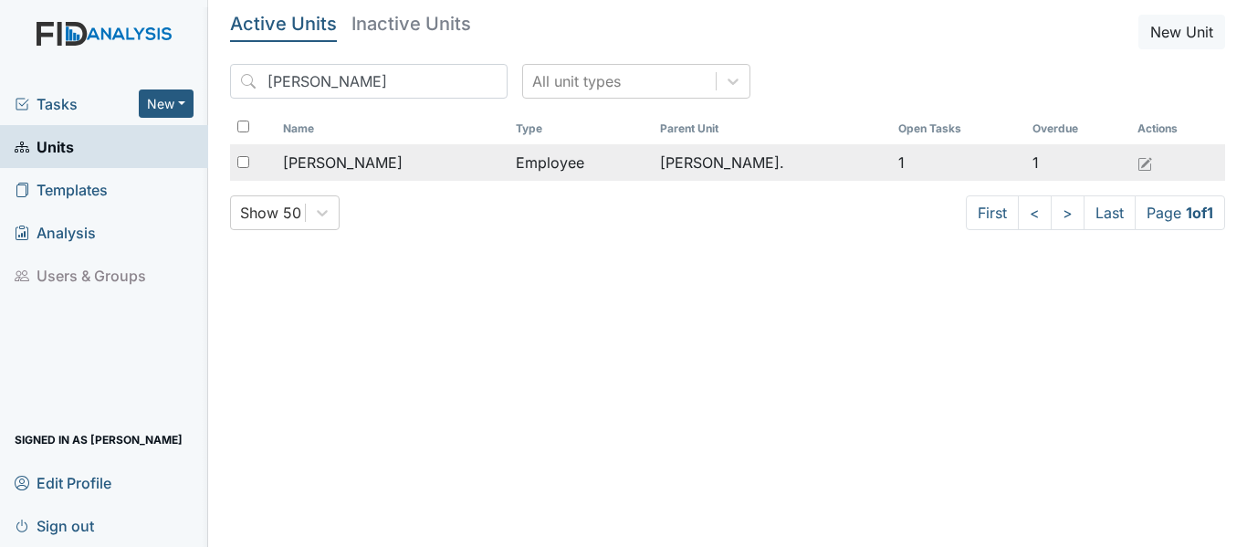
click at [248, 160] on input "checkbox" at bounding box center [243, 162] width 12 height 12
checkbox input "true"
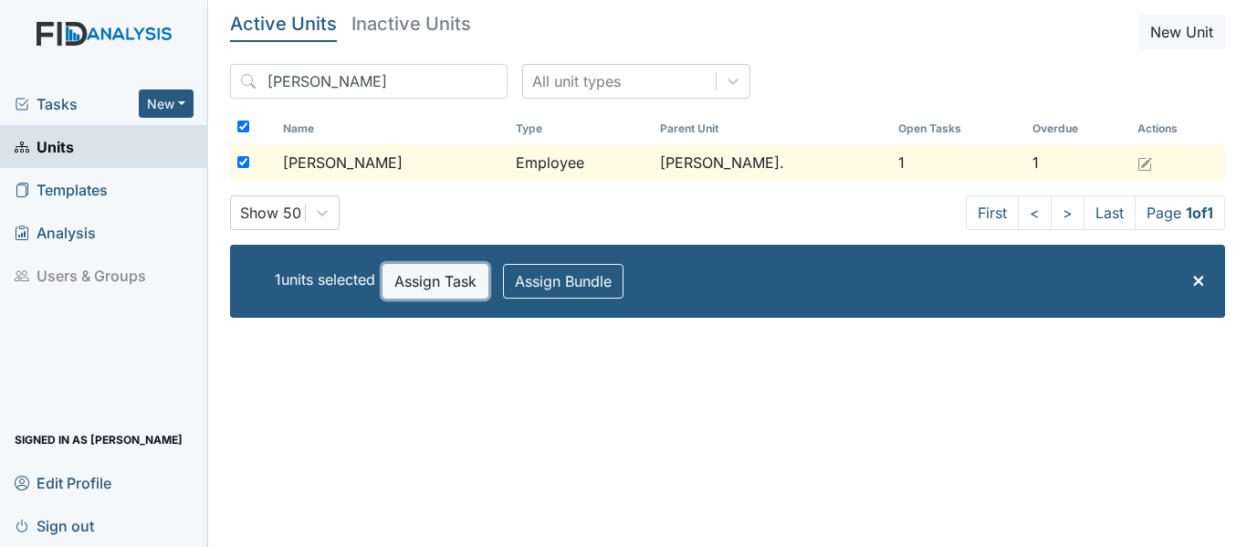
click at [425, 279] on button "Assign Task" at bounding box center [436, 281] width 106 height 35
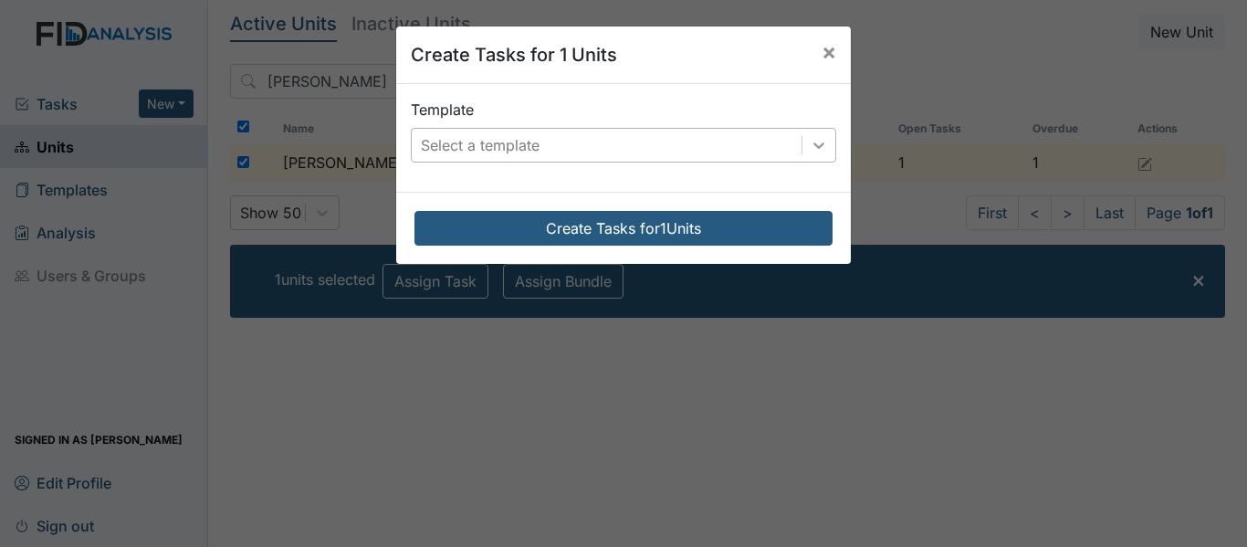
click at [818, 142] on icon at bounding box center [819, 145] width 18 height 18
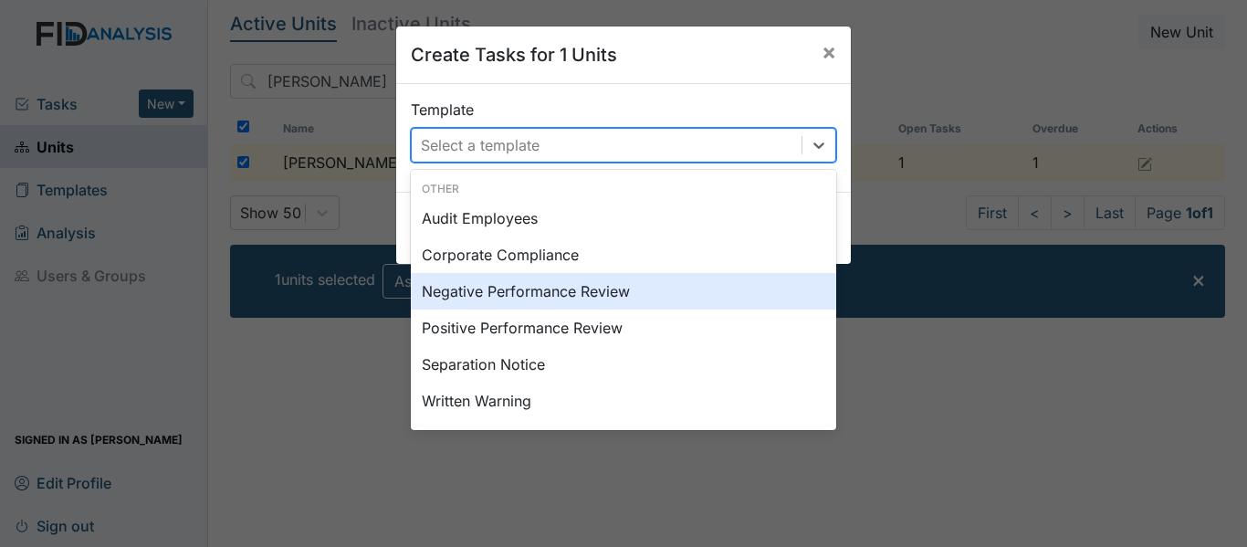
click at [487, 288] on div "Negative Performance Review" at bounding box center [623, 291] width 425 height 37
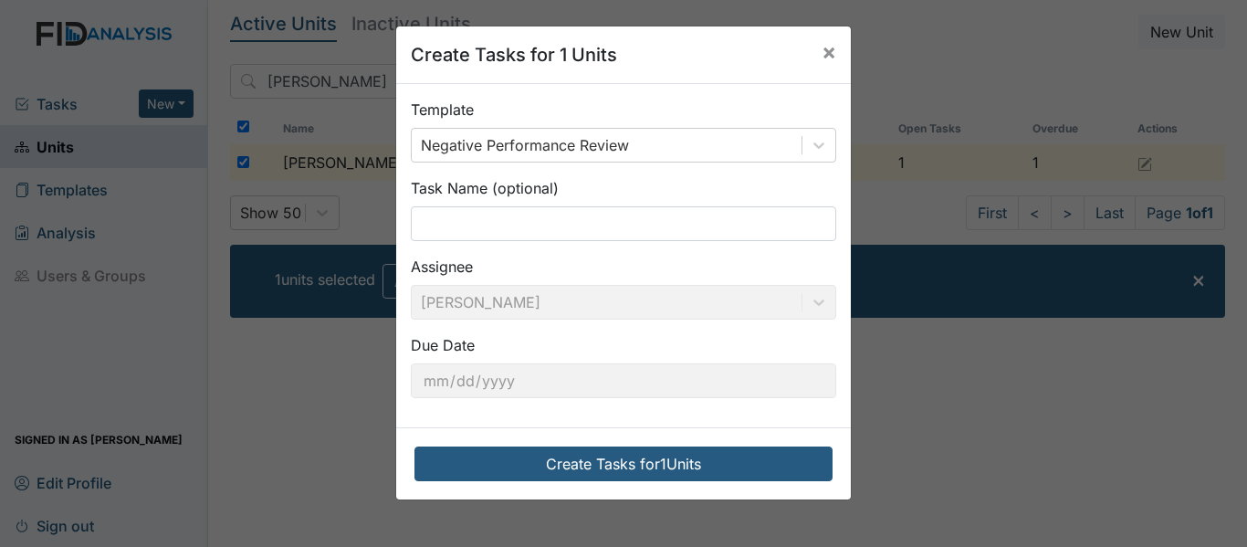
click at [594, 446] on div "Create Tasks for 1 Units" at bounding box center [623, 463] width 455 height 72
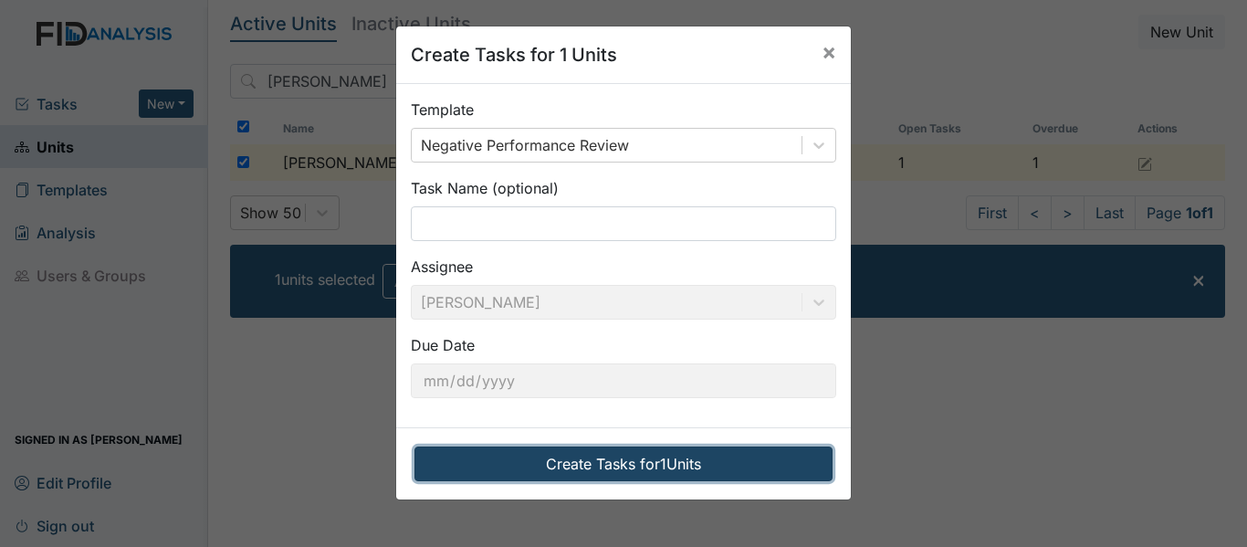
click at [586, 461] on button "Create Tasks for 1 Units" at bounding box center [623, 463] width 418 height 35
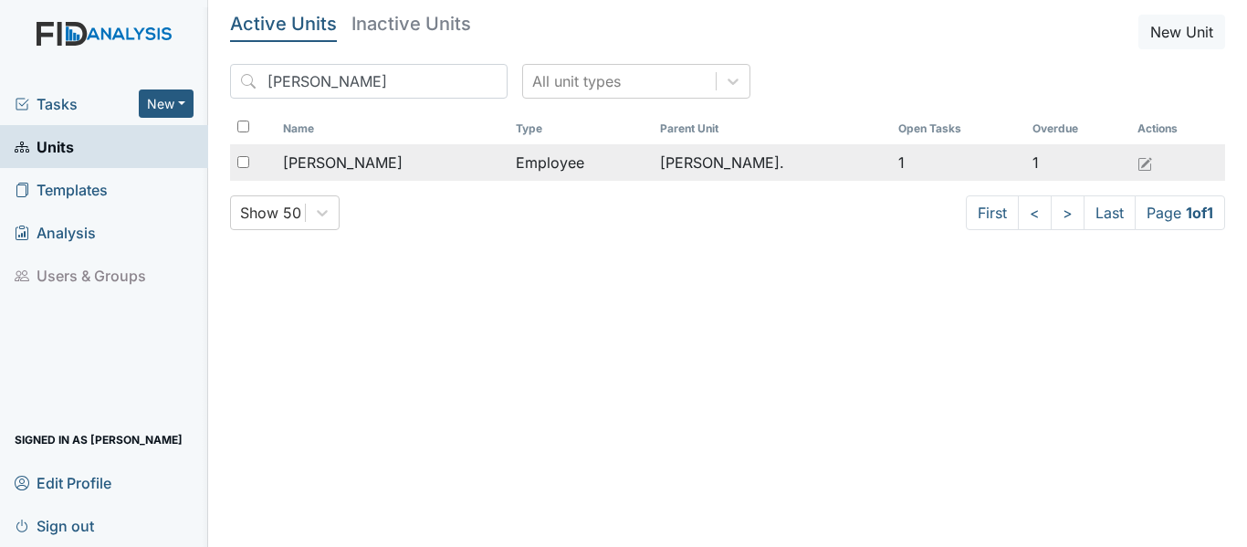
click at [480, 162] on div "[PERSON_NAME]" at bounding box center [392, 163] width 218 height 22
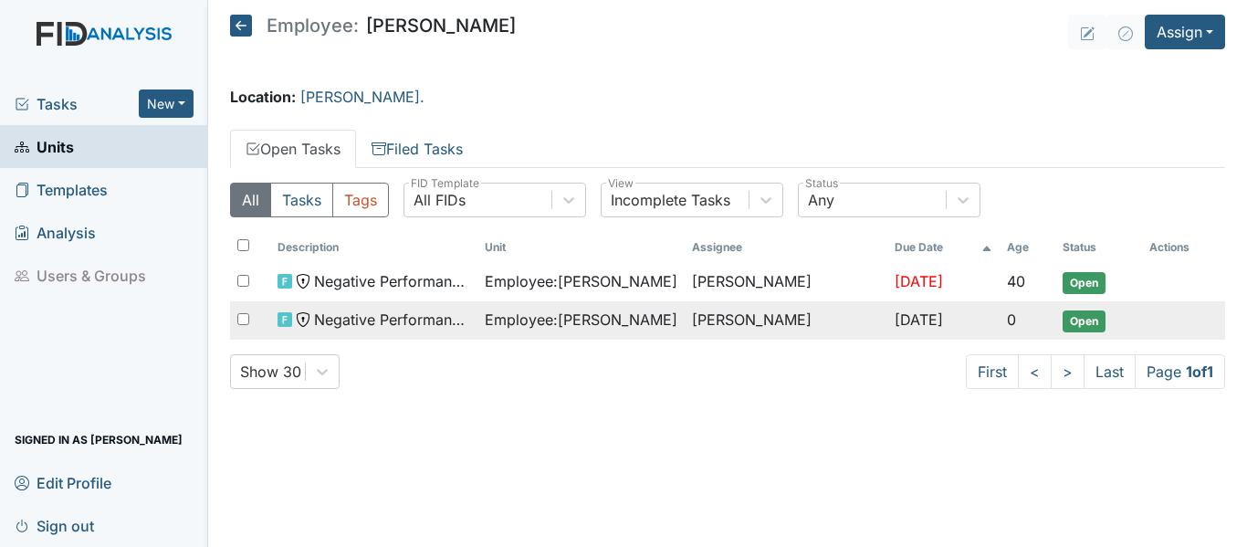
click at [244, 317] on input "checkbox" at bounding box center [243, 319] width 12 height 12
checkbox input "true"
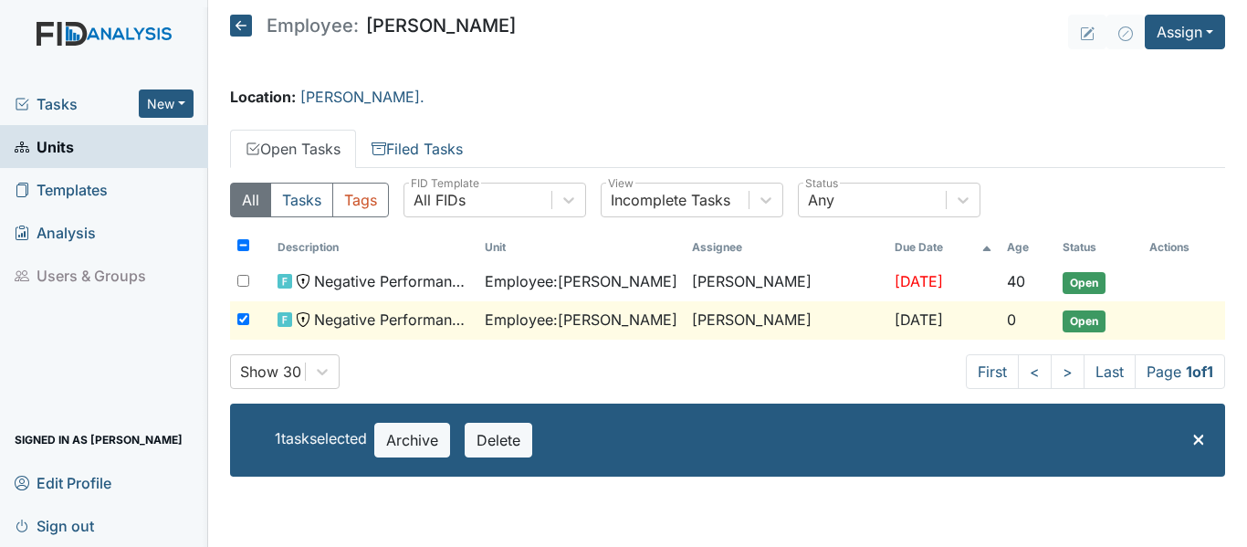
click at [1104, 320] on span "Open" at bounding box center [1084, 321] width 43 height 22
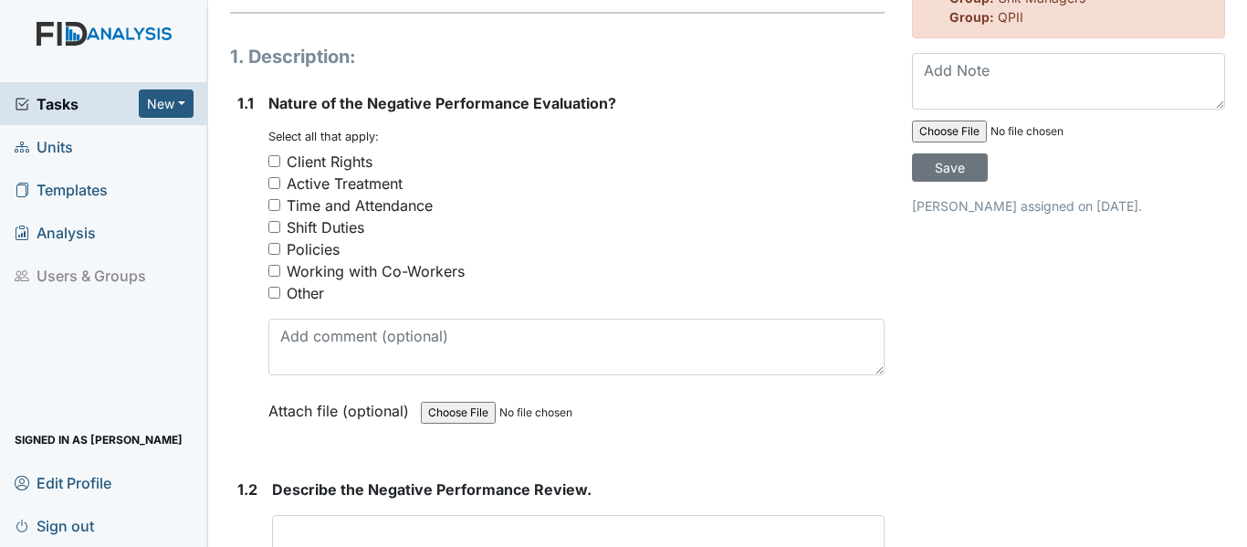
scroll to position [183, 0]
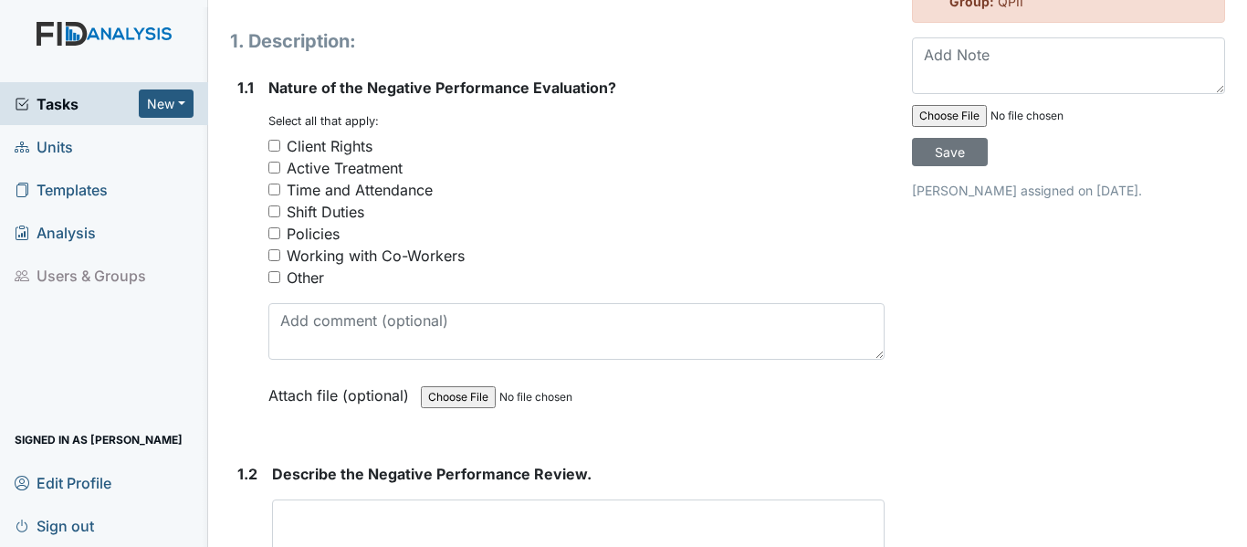
click at [272, 183] on input "Time and Attendance" at bounding box center [274, 189] width 12 height 12
checkbox input "true"
click at [273, 249] on input "Working with Co-Workers" at bounding box center [274, 255] width 12 height 12
checkbox input "true"
click at [274, 227] on input "Policies" at bounding box center [274, 233] width 12 height 12
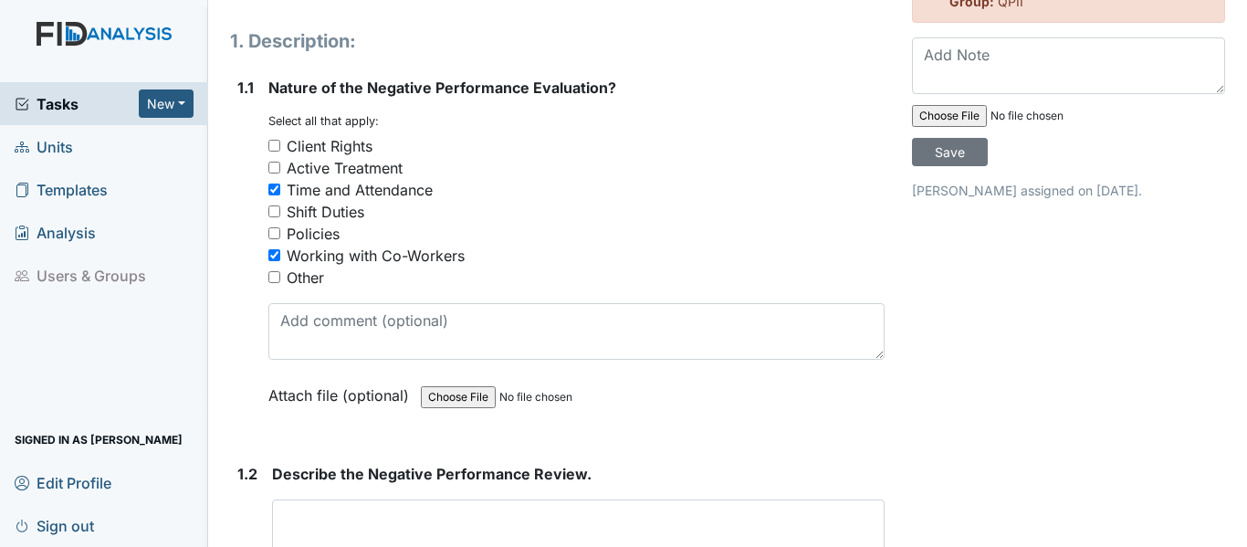
checkbox input "true"
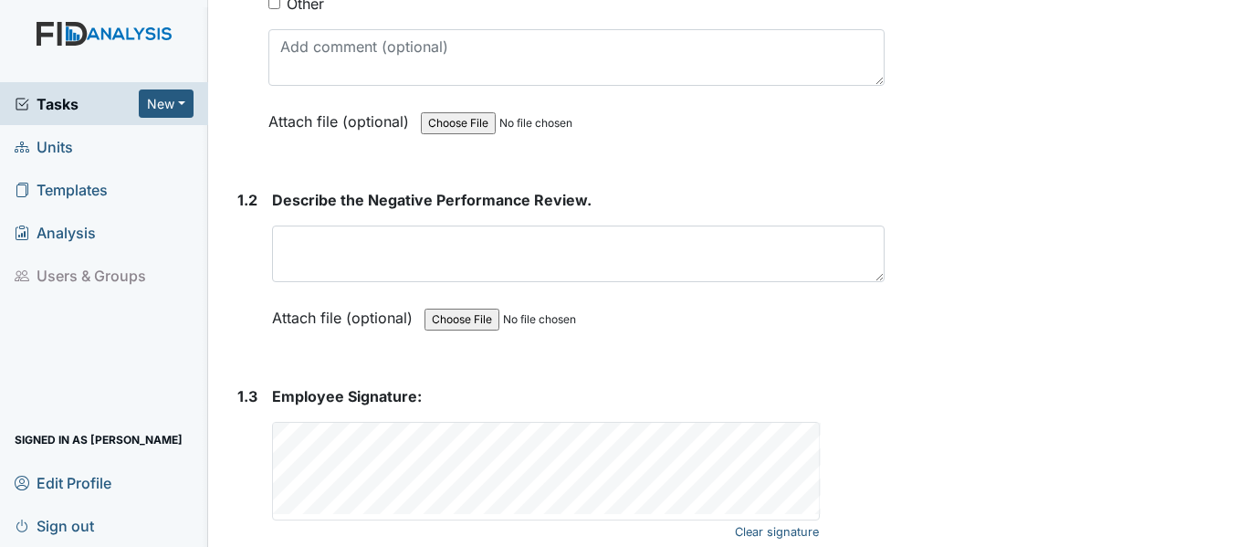
scroll to position [510, 0]
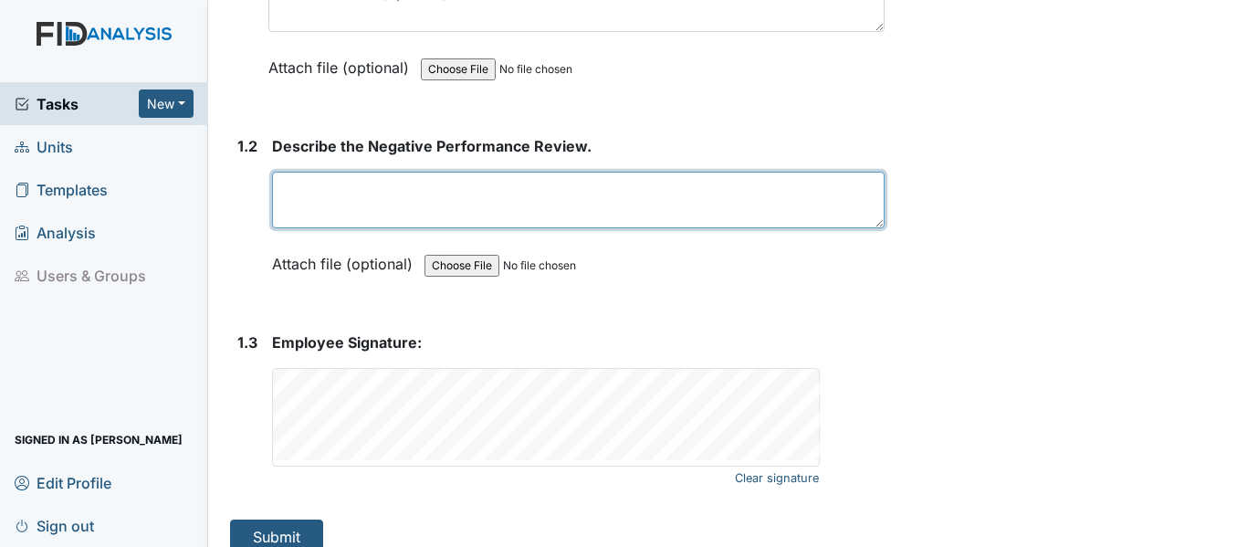
drag, startPoint x: 274, startPoint y: 160, endPoint x: 296, endPoint y: 157, distance: 22.1
click at [275, 172] on textarea at bounding box center [578, 200] width 613 height 57
type textarea "Spoke to staff in reference"
click at [468, 172] on textarea "Spoke to staff in reference" at bounding box center [578, 200] width 613 height 57
click at [466, 172] on textarea "Spoke to staff in reference" at bounding box center [578, 200] width 613 height 57
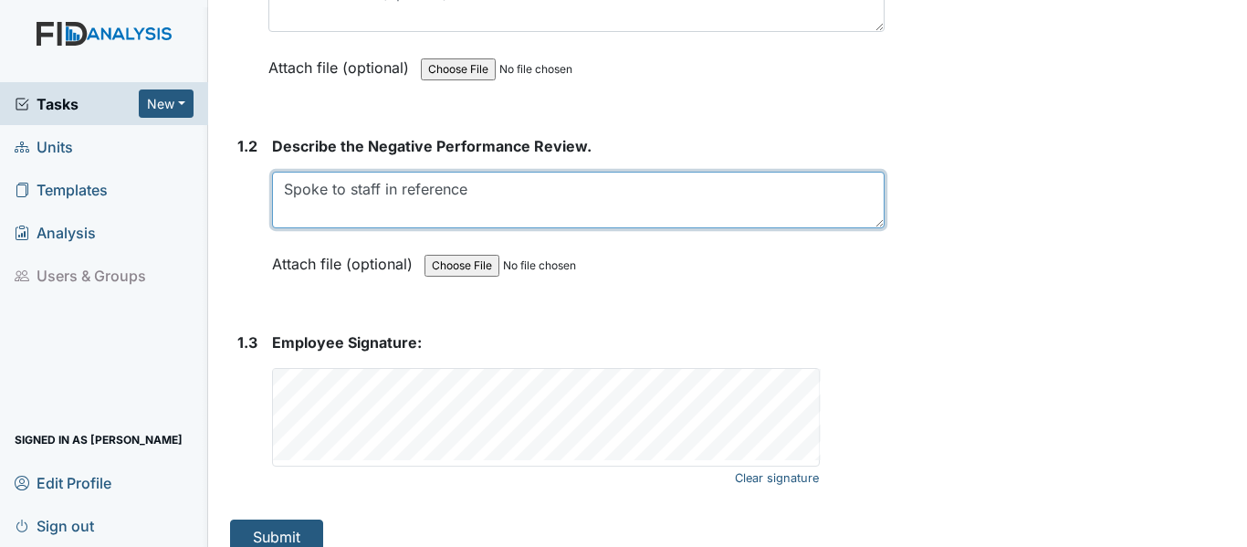
click at [466, 172] on textarea "Spoke to staff in reference" at bounding box center [578, 200] width 613 height 57
drag, startPoint x: 280, startPoint y: 163, endPoint x: 475, endPoint y: 186, distance: 195.8
click at [475, 186] on textarea "Spoke to staff in reference" at bounding box center [578, 200] width 613 height 57
drag, startPoint x: 283, startPoint y: 167, endPoint x: 591, endPoint y: 189, distance: 308.4
click at [591, 189] on textarea at bounding box center [578, 200] width 613 height 57
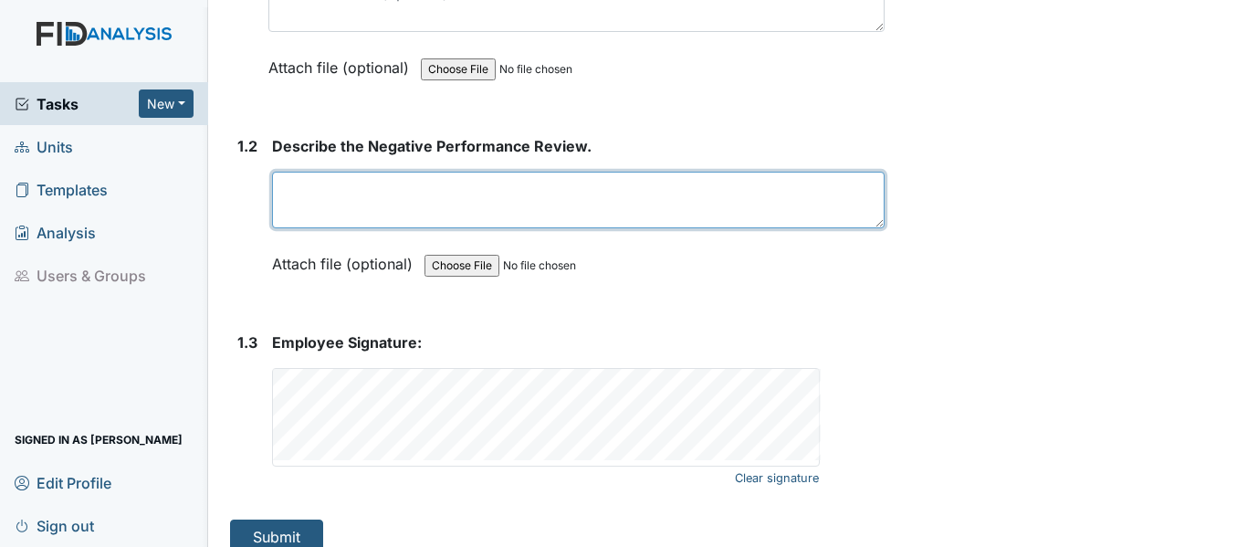
click at [287, 172] on textarea at bounding box center [578, 200] width 613 height 57
paste textarea "Spoke to QP in reference to time and attendance of group homes. In the future, …"
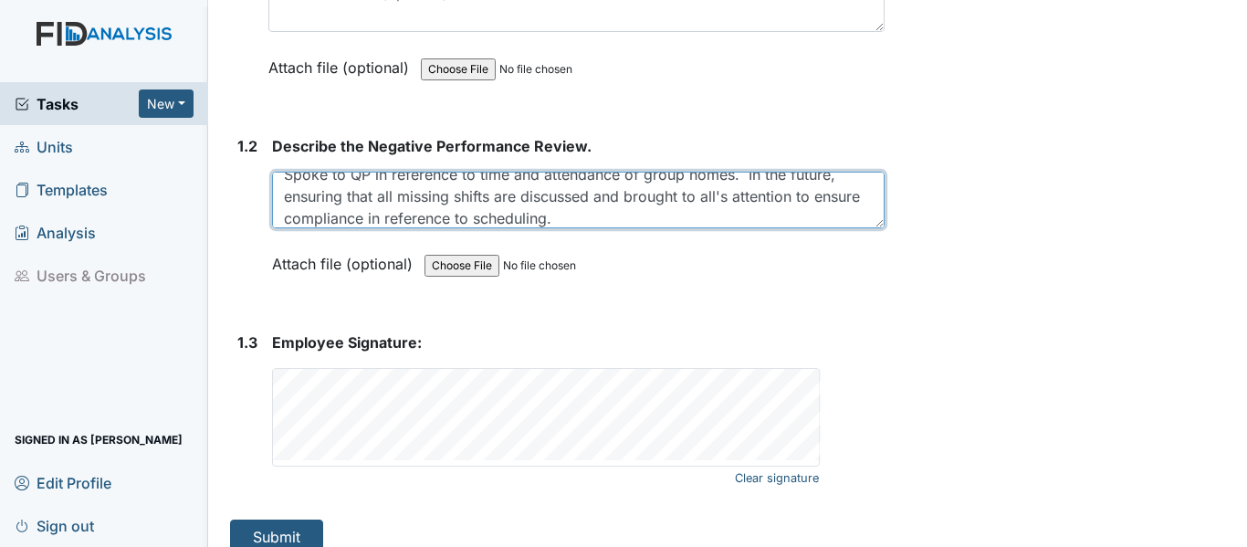
scroll to position [0, 0]
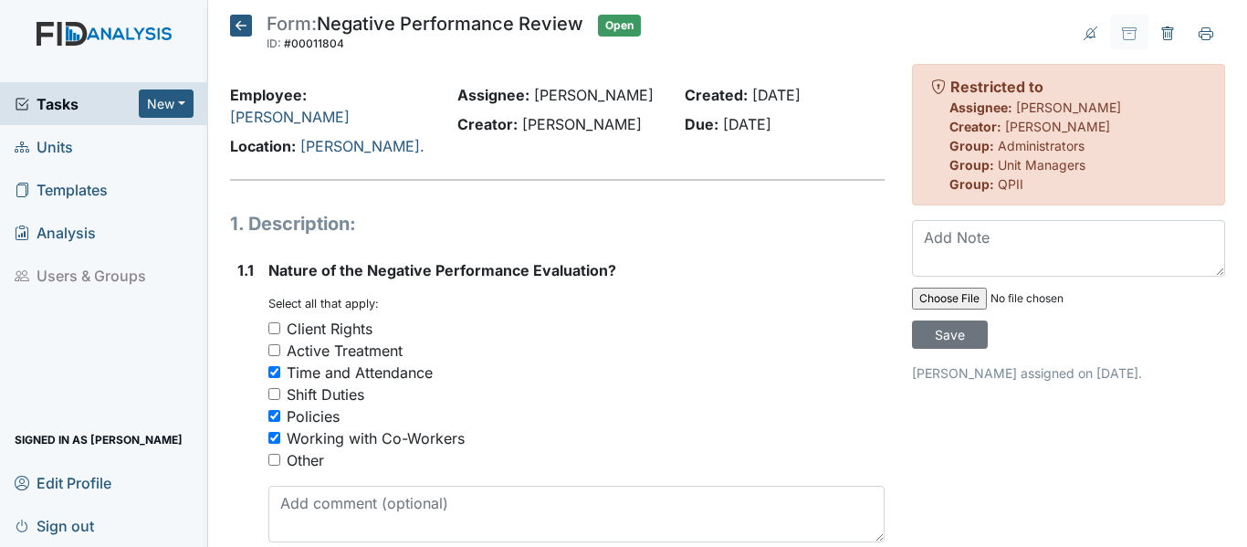
type textarea "Spoke to QP in reference to time and attendance of group homes. In the future, …"
click at [240, 21] on icon at bounding box center [241, 26] width 22 height 22
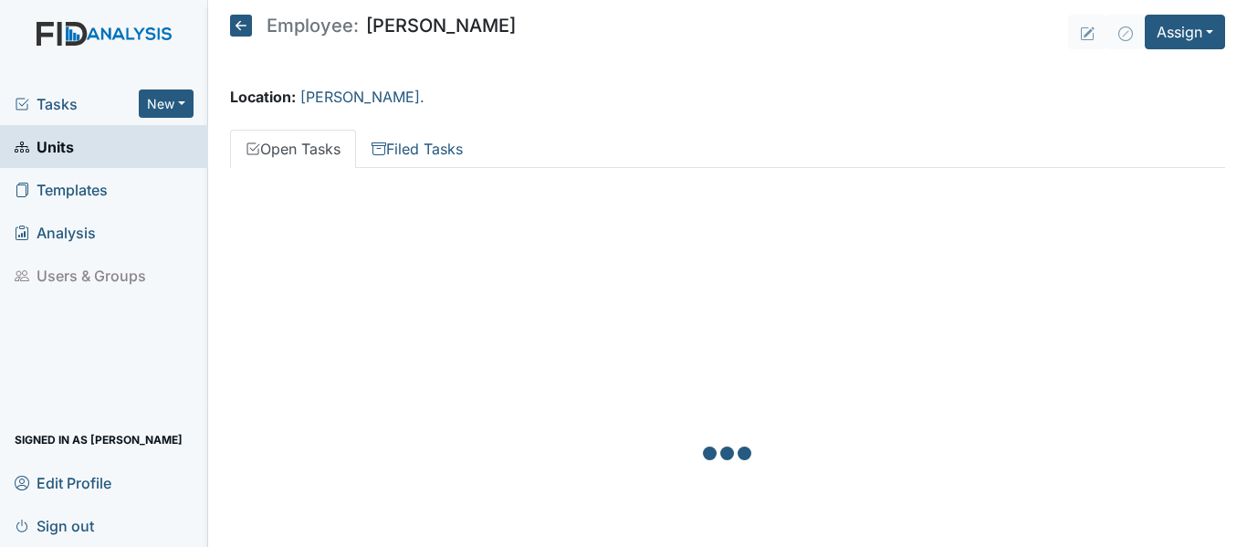
click at [240, 21] on icon at bounding box center [241, 26] width 22 height 22
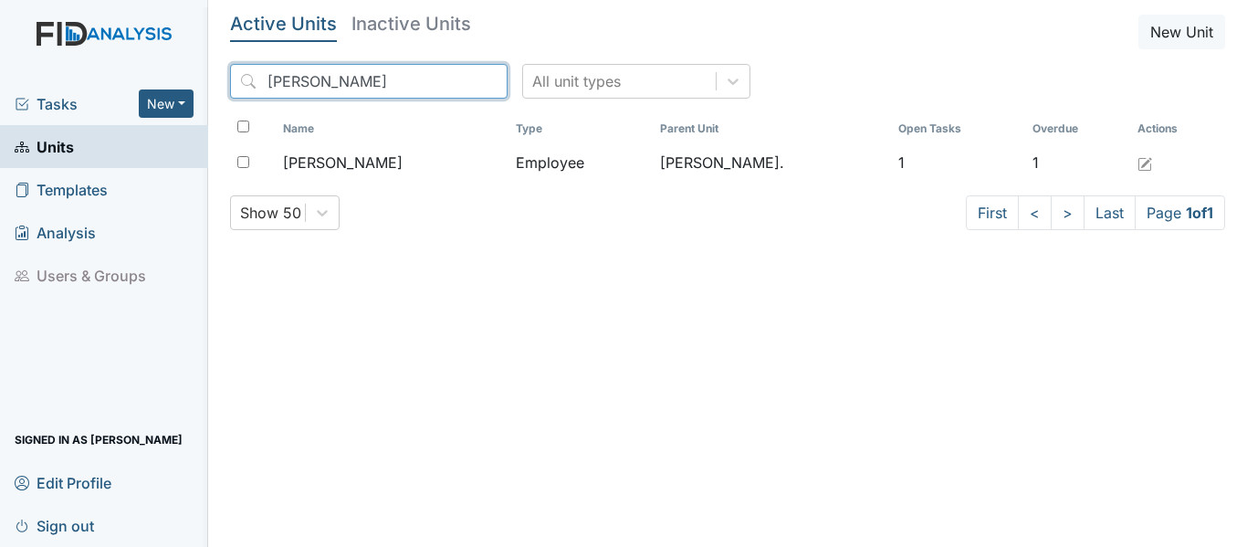
click at [314, 81] on input "[PERSON_NAME]" at bounding box center [369, 81] width 278 height 35
type input "M"
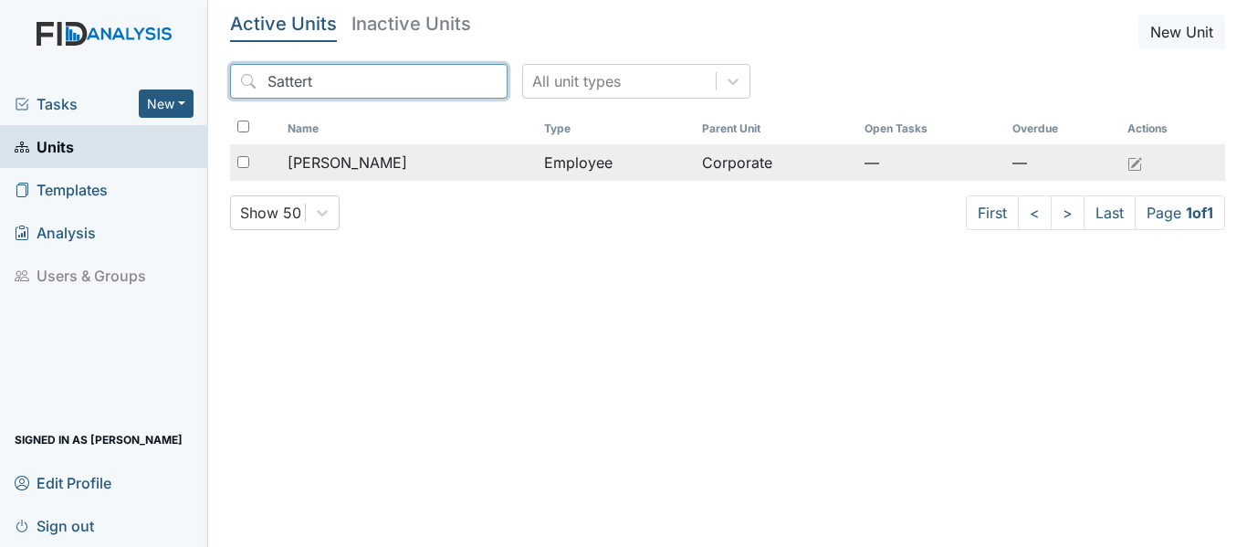
type input "Sattert"
click at [454, 165] on div "[PERSON_NAME]" at bounding box center [409, 163] width 242 height 22
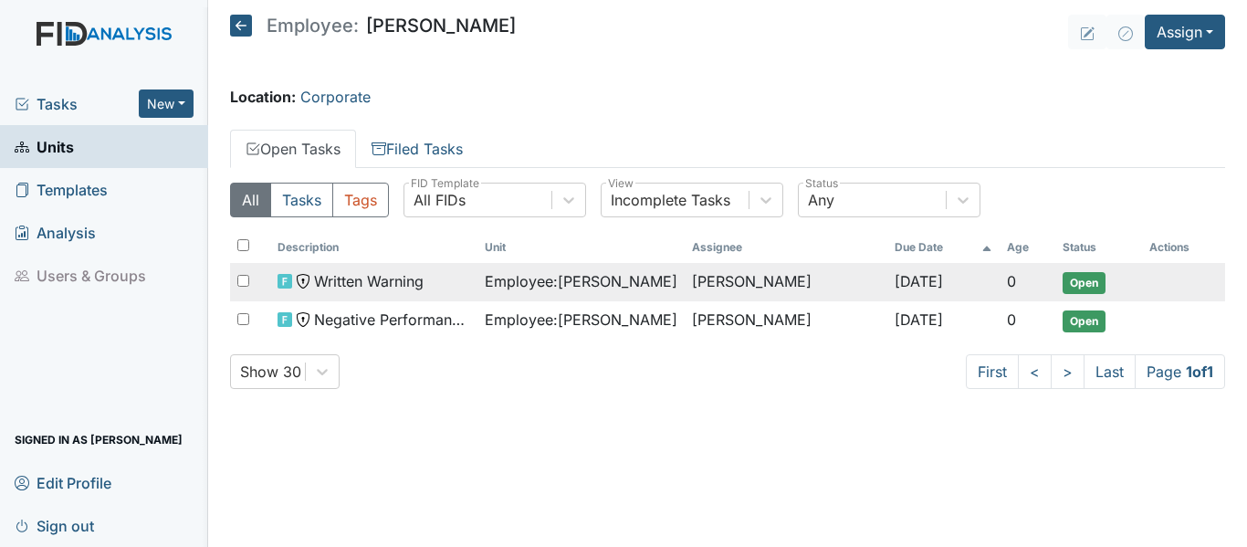
click at [1071, 280] on span "Open" at bounding box center [1084, 283] width 43 height 22
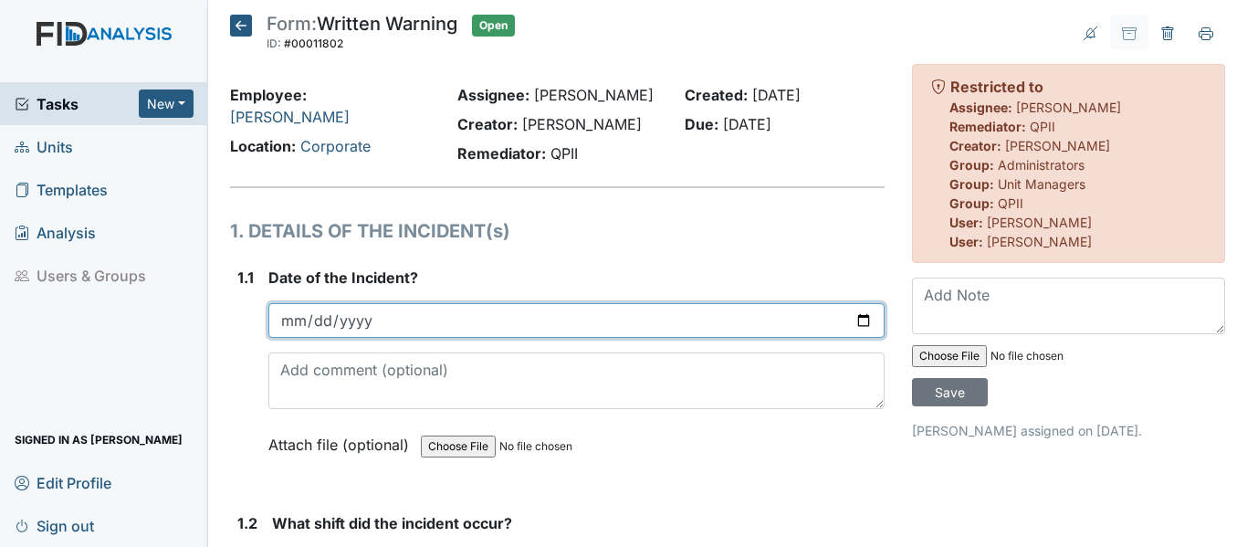
click at [306, 320] on input "date" at bounding box center [576, 320] width 616 height 35
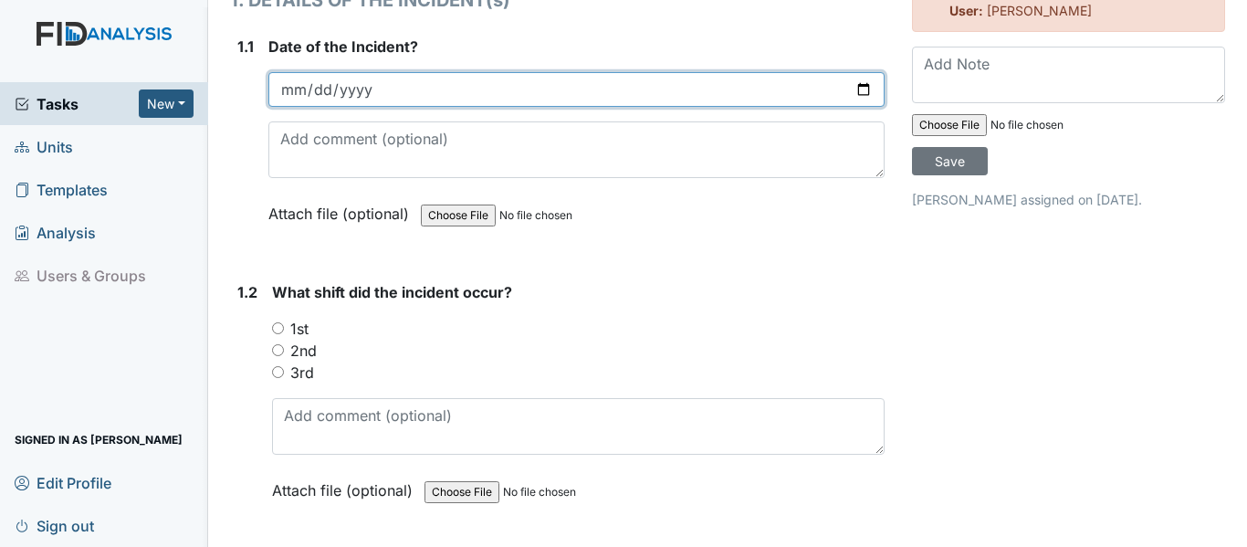
scroll to position [274, 0]
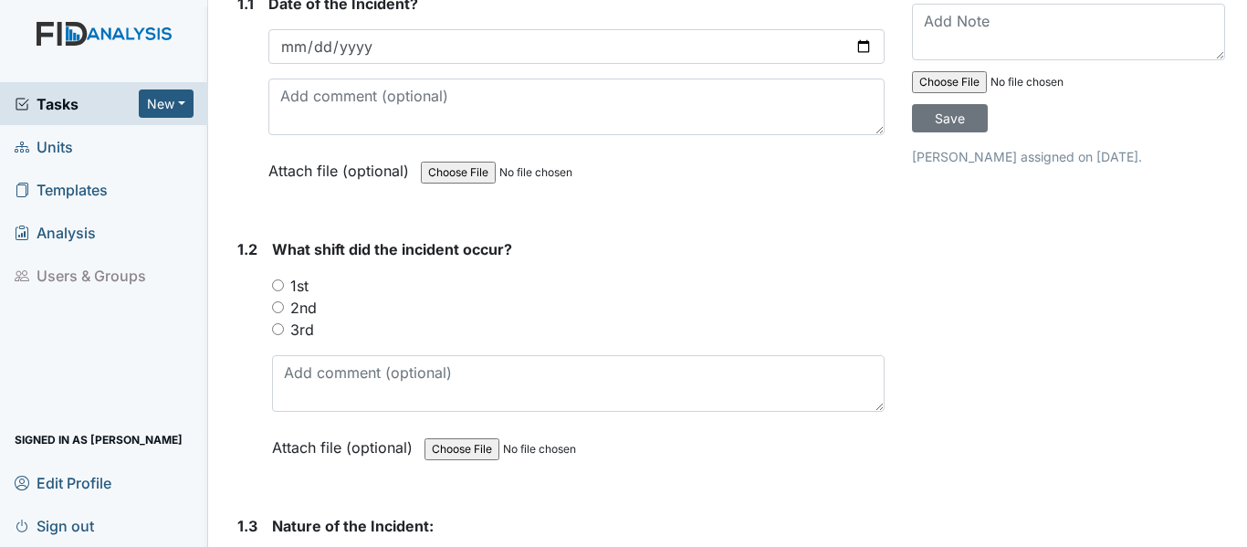
click at [279, 330] on input "3rd" at bounding box center [278, 329] width 12 height 12
radio input "true"
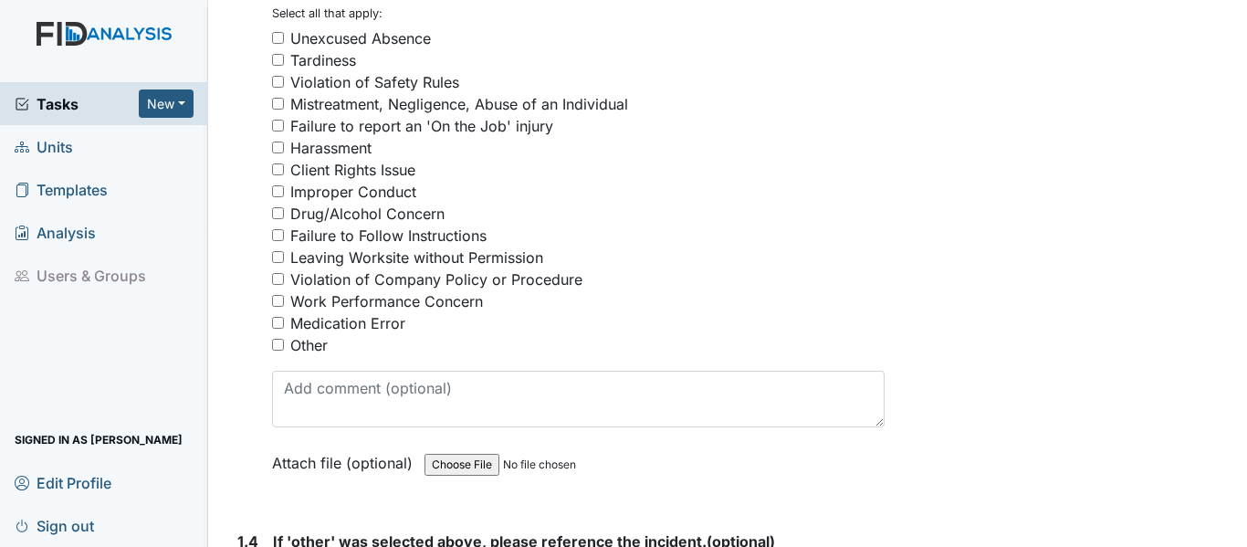
scroll to position [822, 0]
click at [278, 79] on input "Violation of Safety Rules" at bounding box center [278, 80] width 12 height 12
checkbox input "true"
click at [277, 233] on input "Failure to Follow Instructions" at bounding box center [278, 233] width 12 height 12
checkbox input "true"
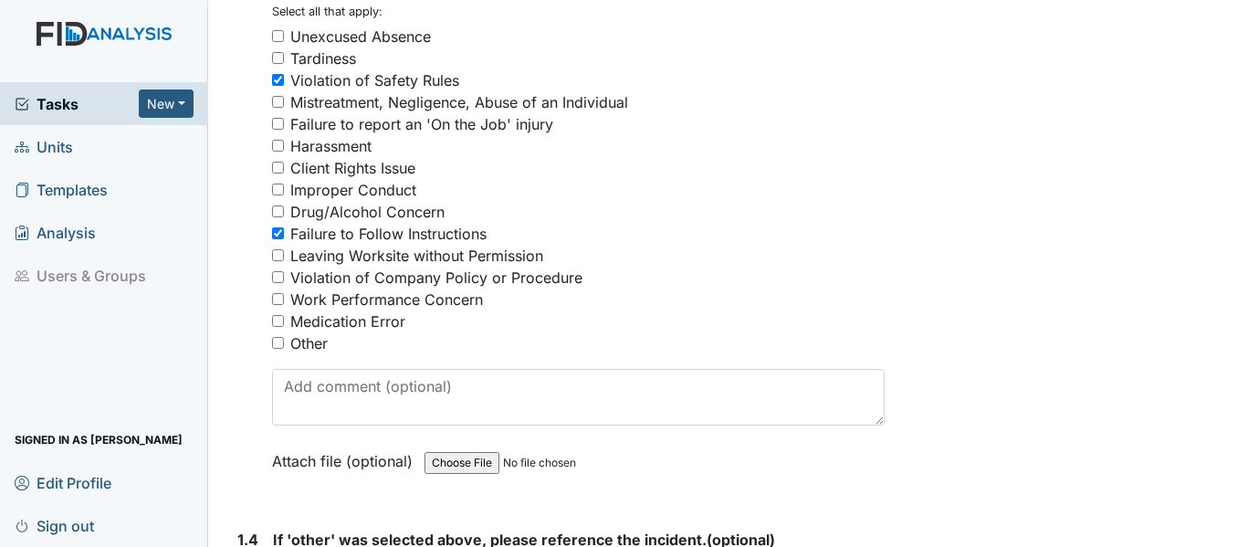
click at [279, 271] on input "Violation of Company Policy or Procedure" at bounding box center [278, 277] width 12 height 12
click at [279, 276] on input "Violation of Company Policy or Procedure" at bounding box center [278, 277] width 12 height 12
checkbox input "false"
drag, startPoint x: 282, startPoint y: 234, endPoint x: 286, endPoint y: 215, distance: 18.6
click at [282, 232] on input "Failure to Follow Instructions" at bounding box center [278, 233] width 12 height 12
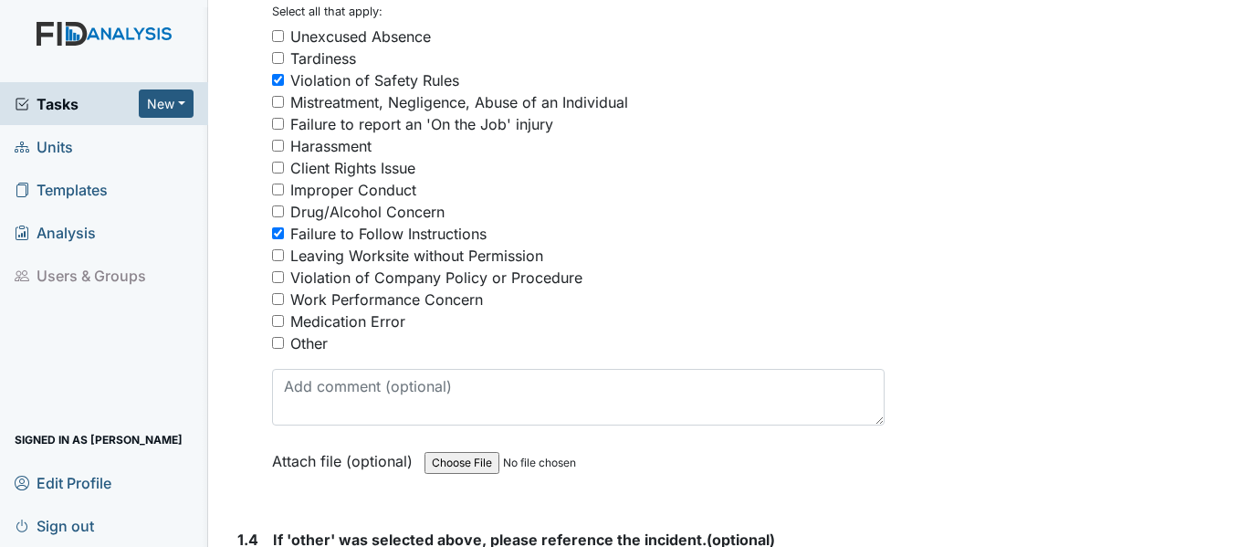
checkbox input "false"
click at [279, 85] on input "Violation of Safety Rules" at bounding box center [278, 80] width 12 height 12
checkbox input "false"
click at [278, 296] on input "Work Performance Concern" at bounding box center [278, 299] width 12 height 12
checkbox input "true"
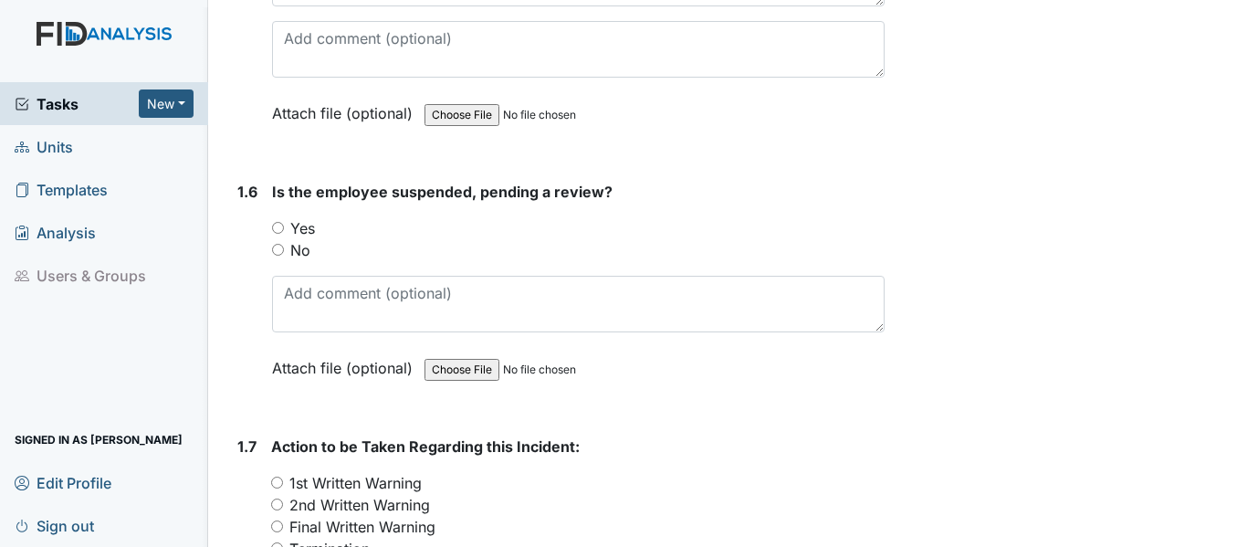
scroll to position [1643, 0]
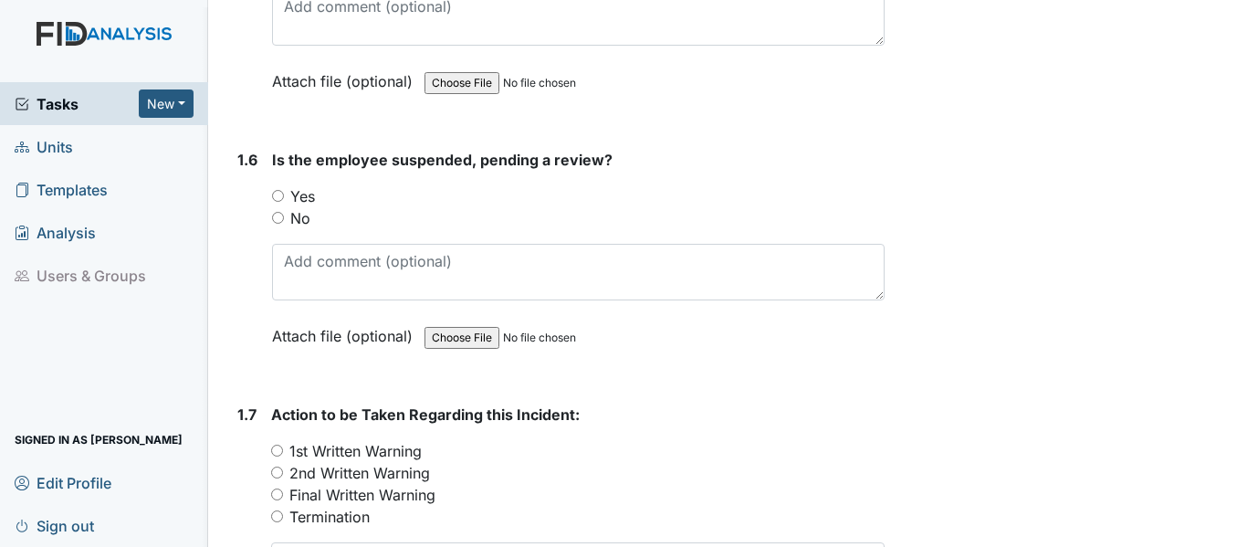
click at [280, 221] on input "No" at bounding box center [278, 218] width 12 height 12
radio input "true"
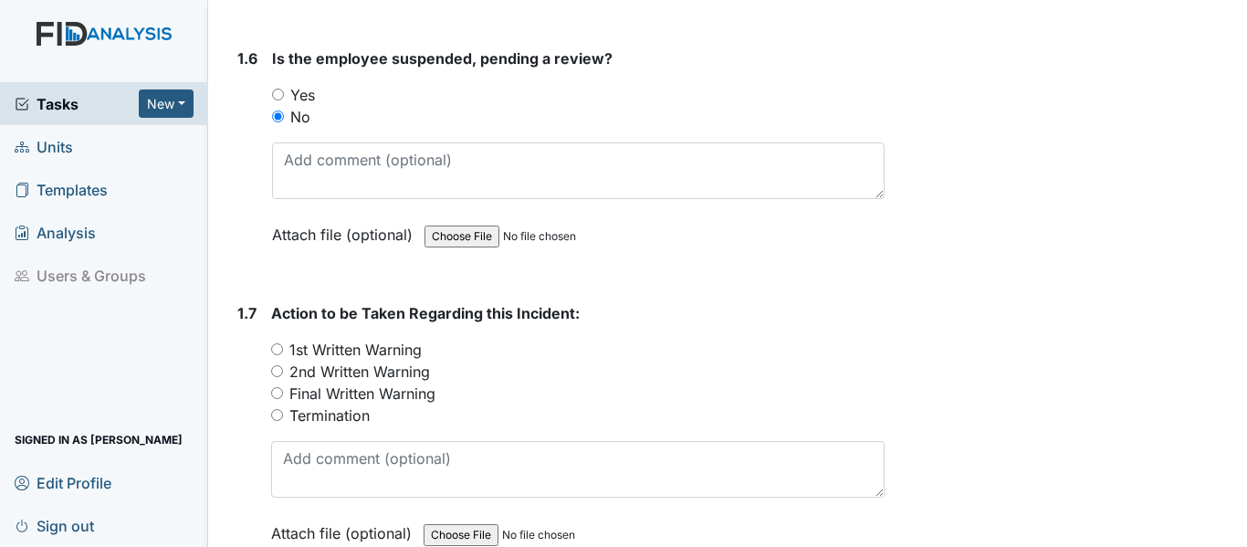
scroll to position [1917, 0]
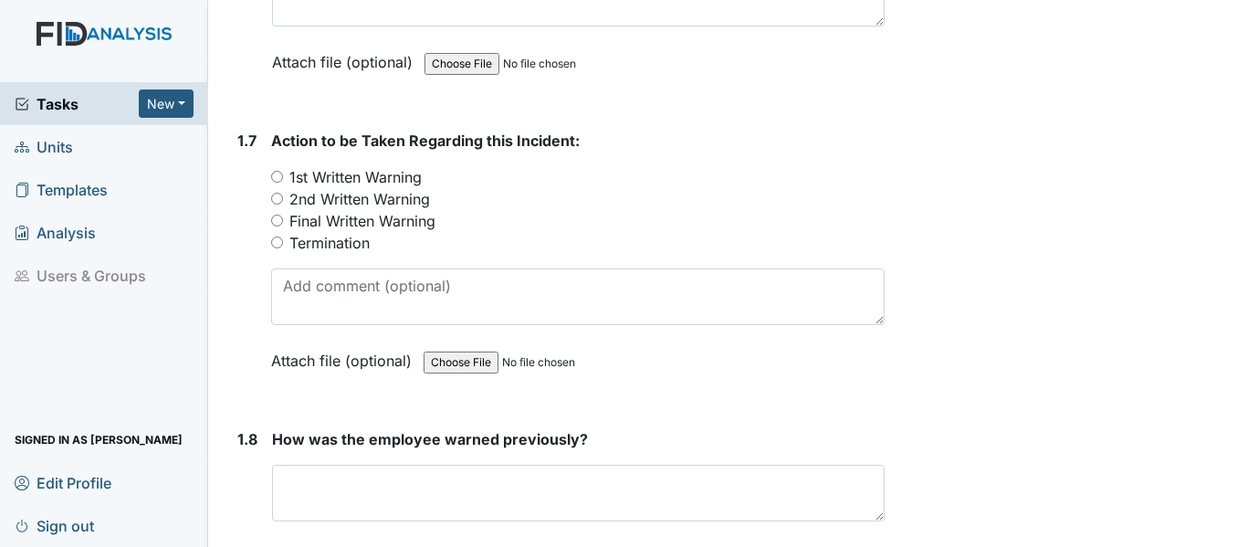
click at [276, 175] on input "1st Written Warning" at bounding box center [277, 177] width 12 height 12
radio input "true"
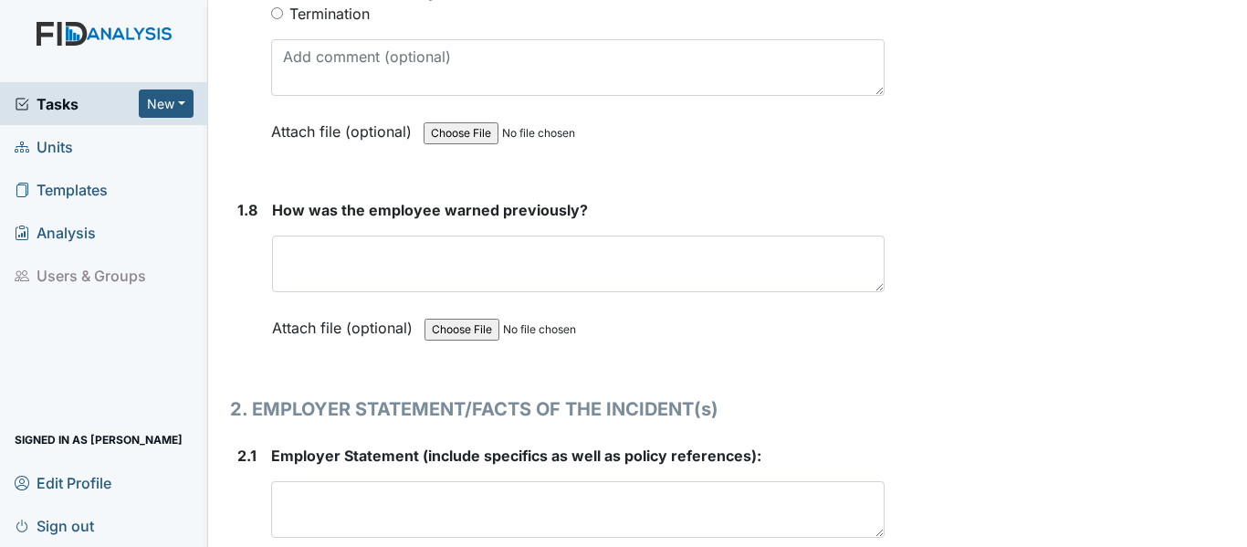
scroll to position [2191, 0]
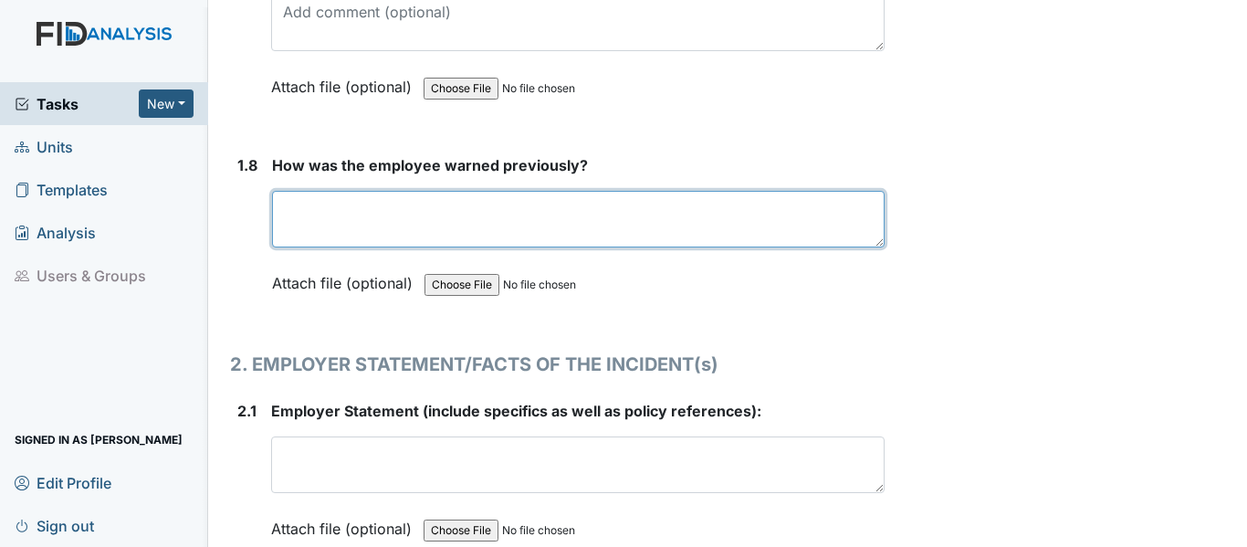
click at [282, 200] on textarea at bounding box center [578, 219] width 613 height 57
type textarea "Corporate compliance"
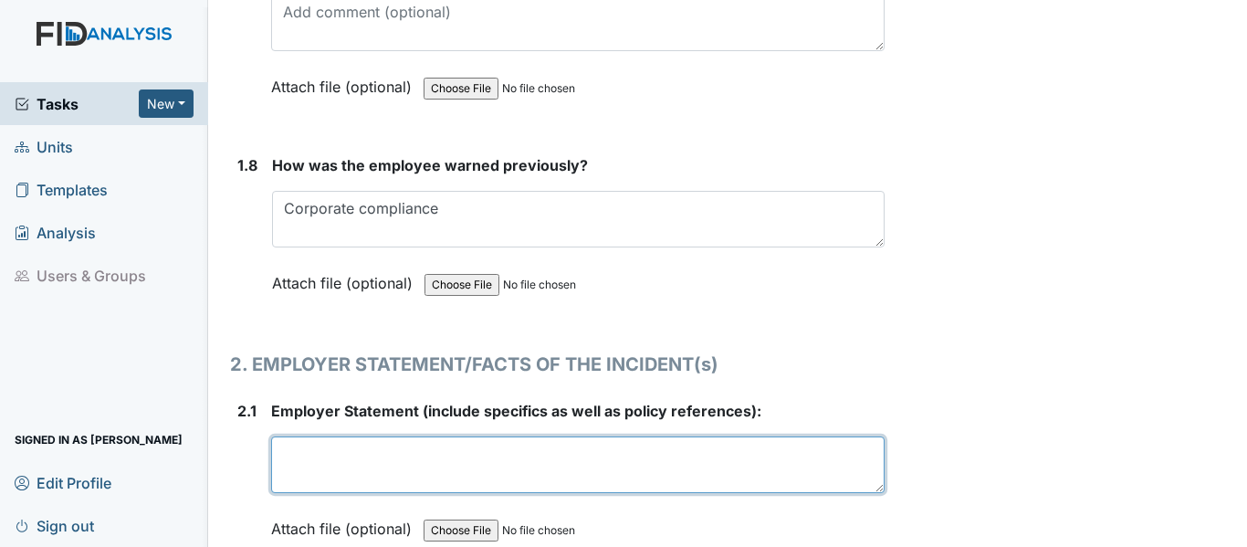
drag, startPoint x: 286, startPoint y: 449, endPoint x: 291, endPoint y: 441, distance: 9.9
click at [286, 447] on textarea at bounding box center [577, 464] width 613 height 57
drag, startPoint x: 313, startPoint y: 453, endPoint x: 332, endPoint y: 453, distance: 19.2
click at [318, 453] on textarea "Staff allowed staff to sleep on the" at bounding box center [577, 464] width 613 height 57
click at [314, 452] on textarea "Staff allowed staff to sleep on the" at bounding box center [577, 464] width 613 height 57
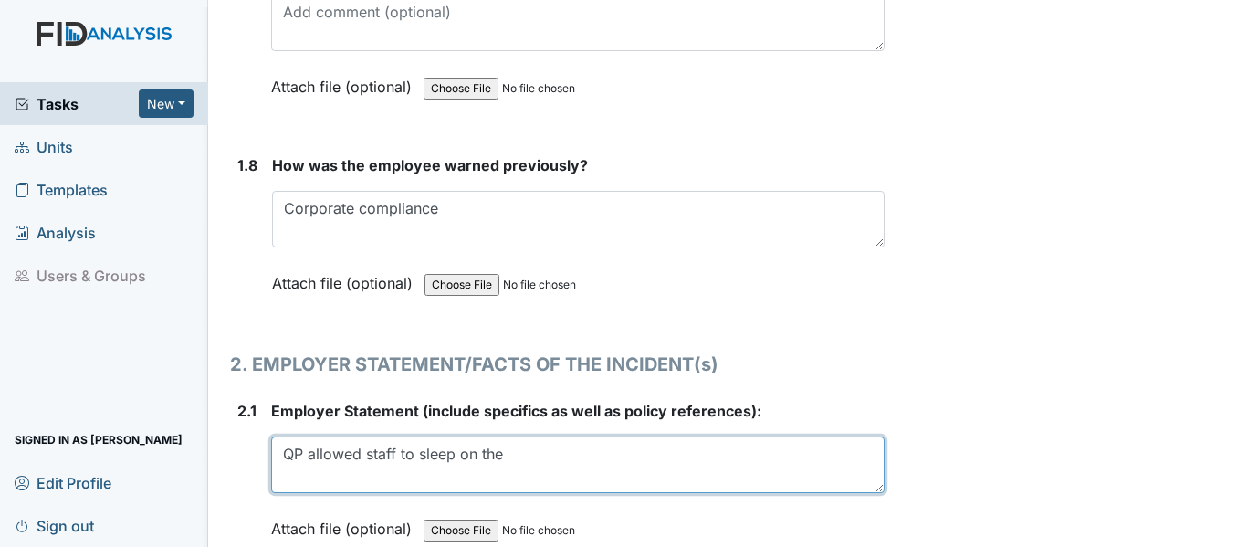
click at [494, 453] on textarea "QP allowed staff to sleep on the" at bounding box center [577, 464] width 613 height 57
click at [507, 454] on textarea "QP allowed staff to sleep on the" at bounding box center [577, 464] width 613 height 57
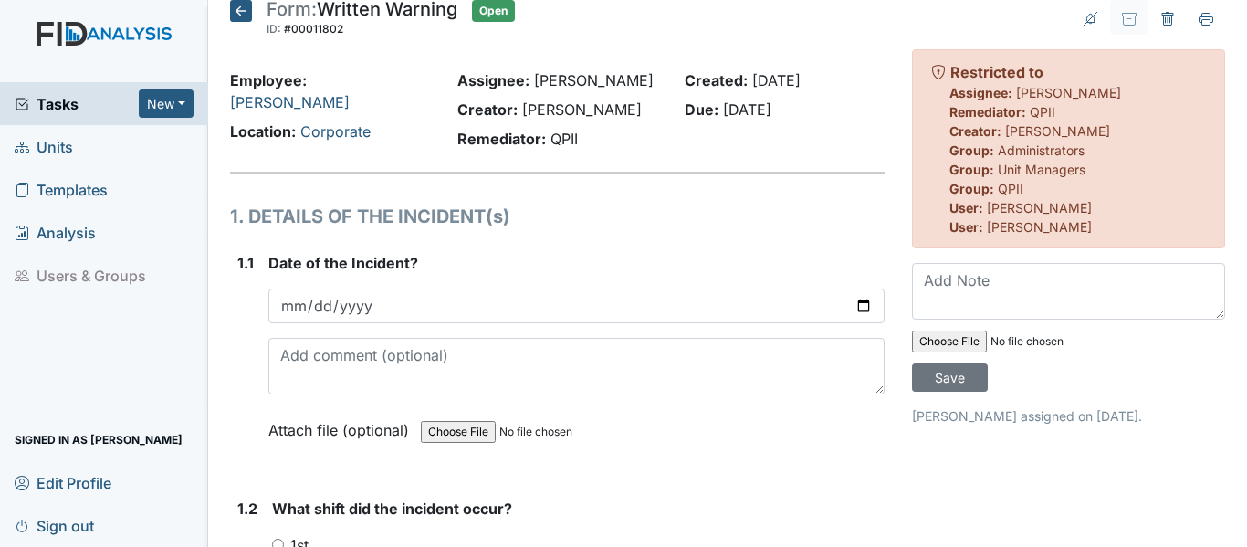
scroll to position [91, 0]
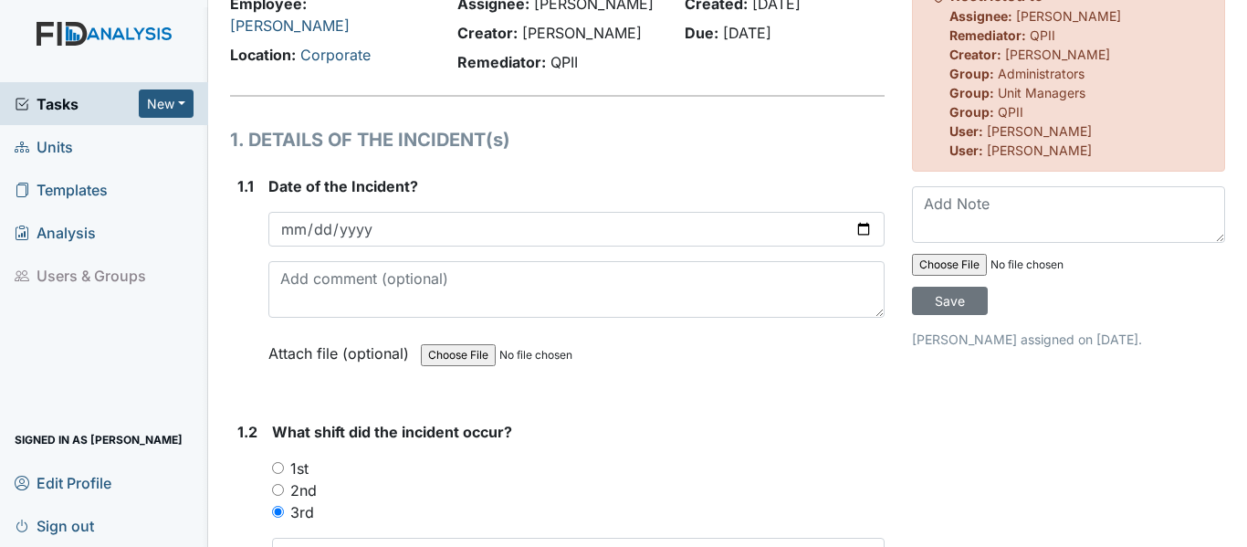
type textarea "QP allowed staff to sleep on the job while in the home."
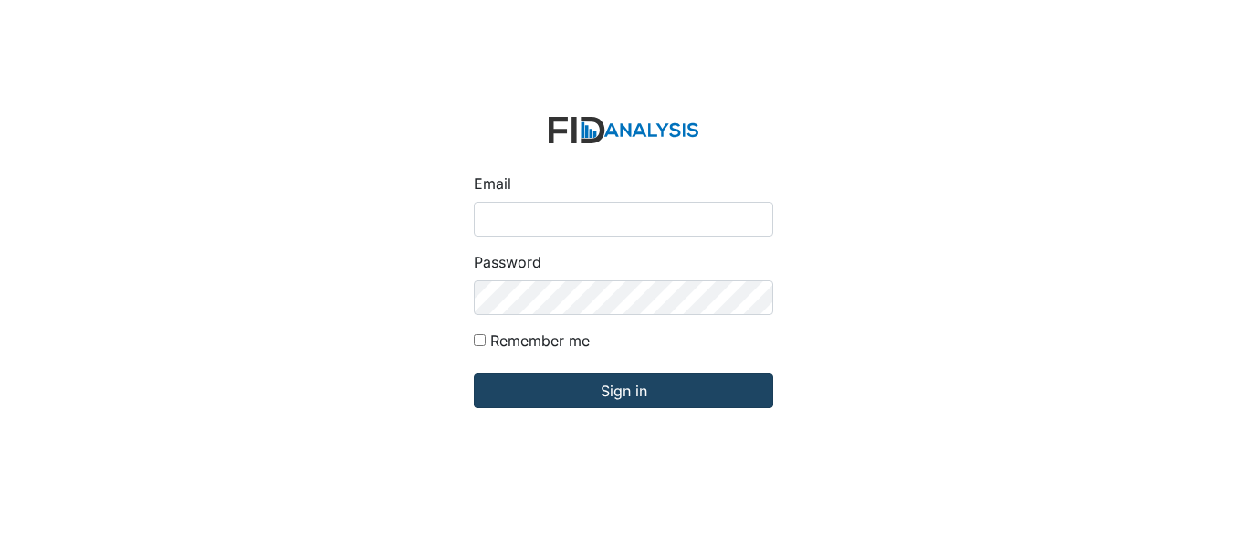
type input "[EMAIL_ADDRESS][DOMAIN_NAME]"
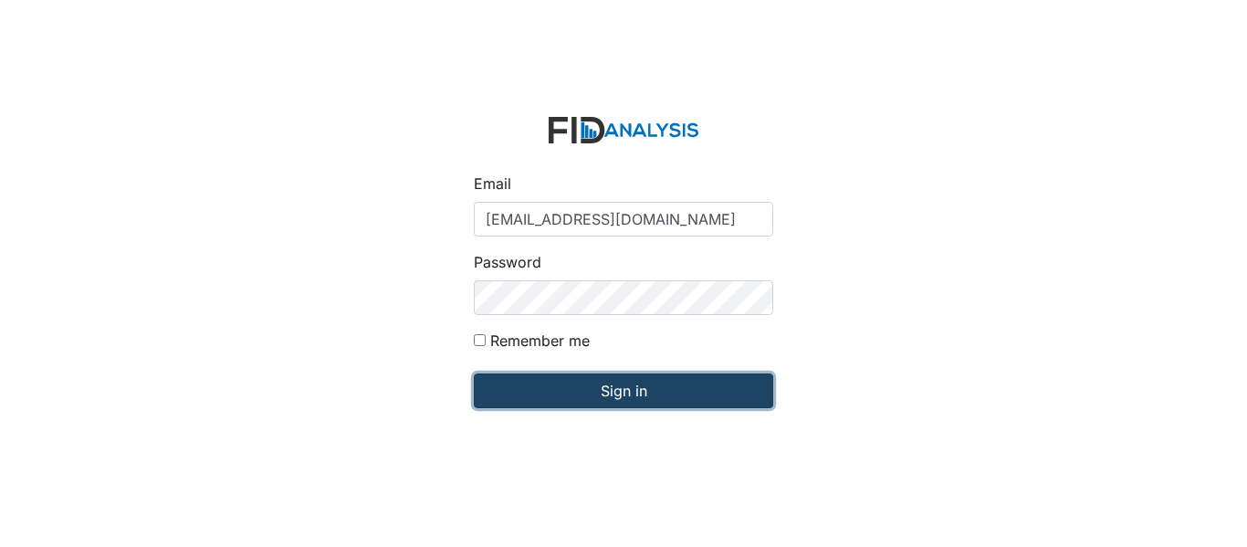
click at [577, 385] on input "Sign in" at bounding box center [623, 390] width 299 height 35
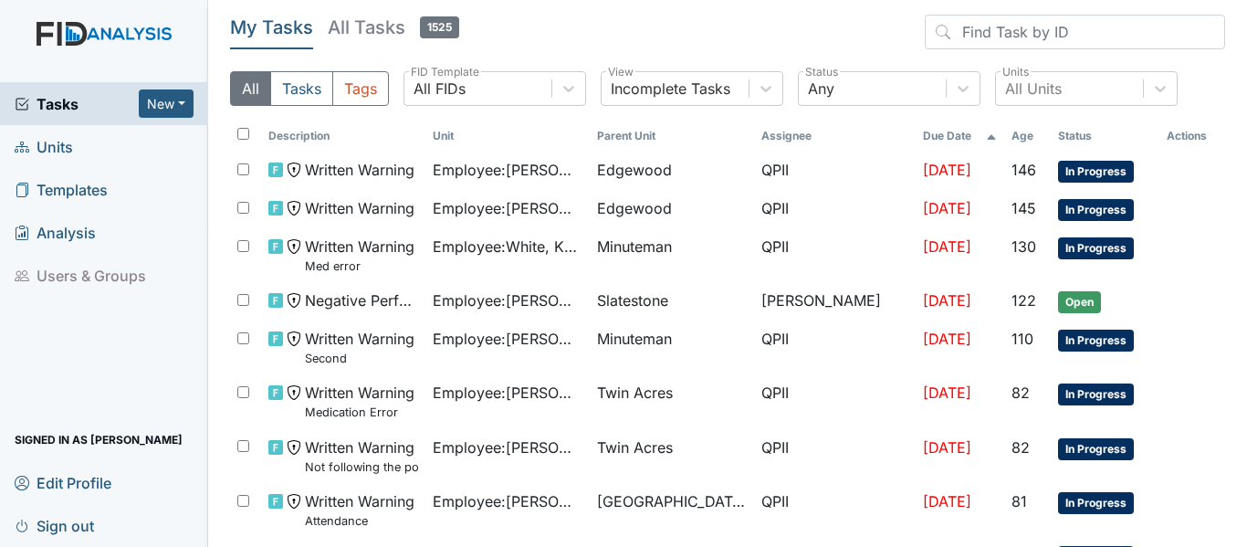
click at [68, 150] on span "Units" at bounding box center [44, 146] width 58 height 28
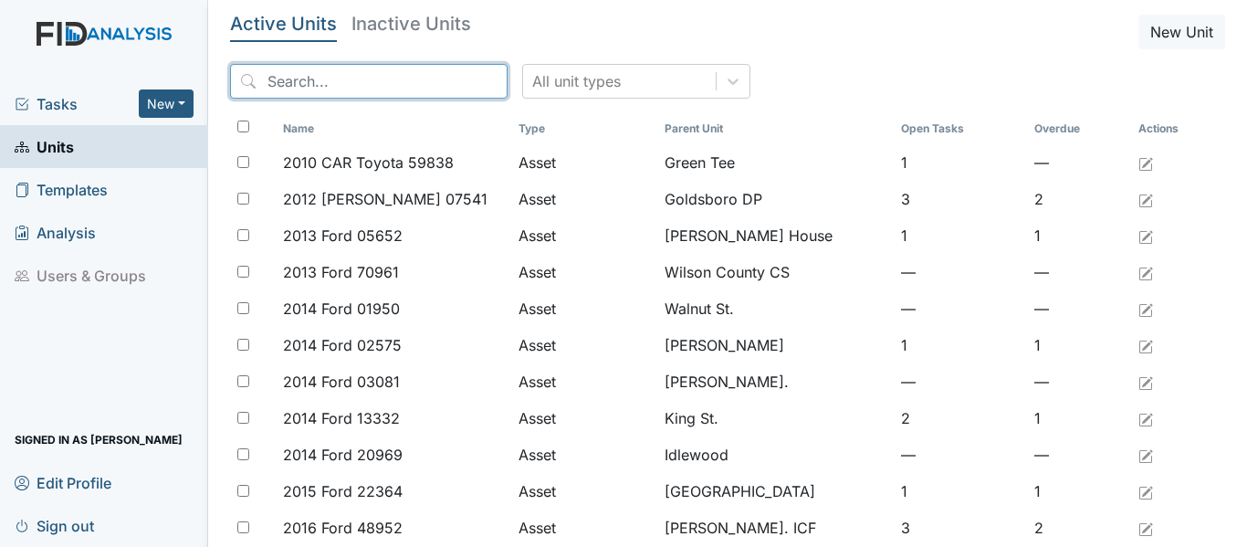
click at [278, 88] on input "search" at bounding box center [369, 81] width 278 height 35
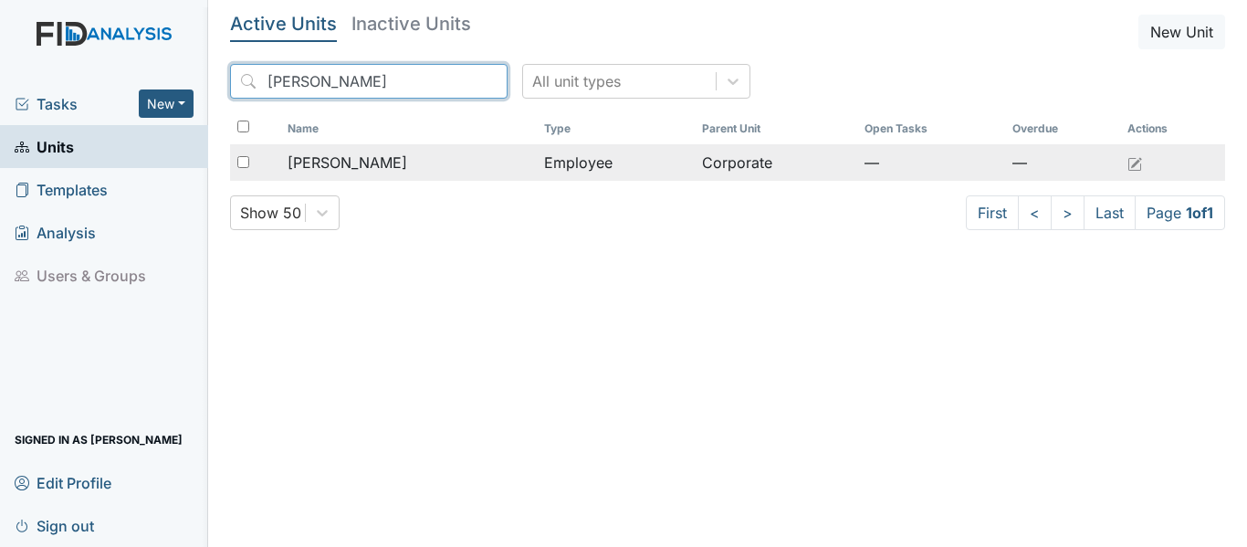
type input "Satterthwaite"
click at [487, 161] on div "[PERSON_NAME]" at bounding box center [409, 163] width 242 height 22
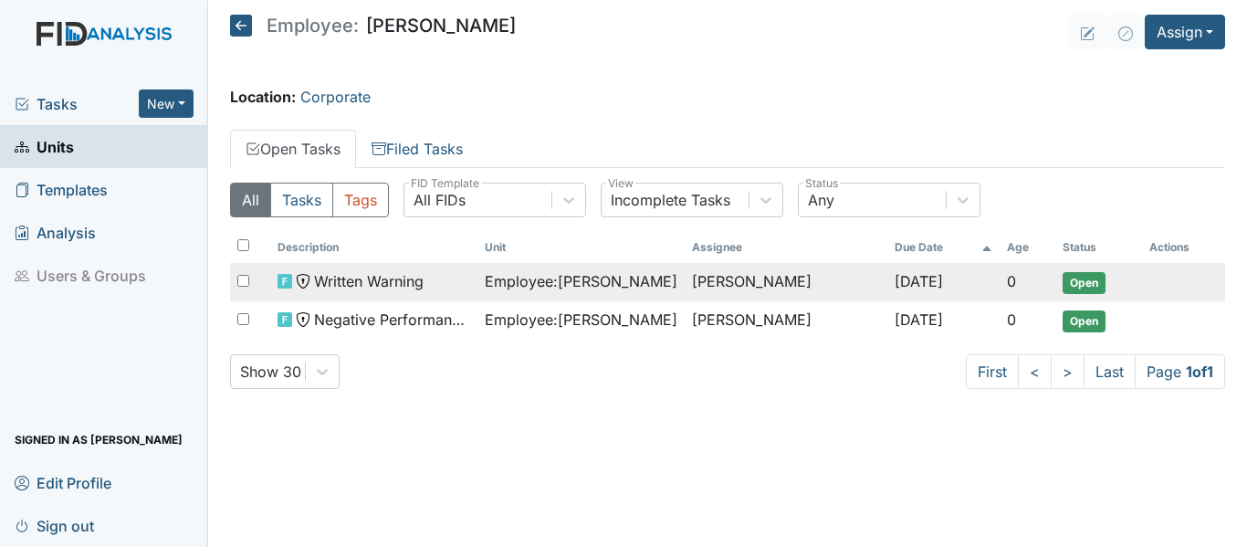
click at [1074, 280] on span "Open" at bounding box center [1084, 283] width 43 height 22
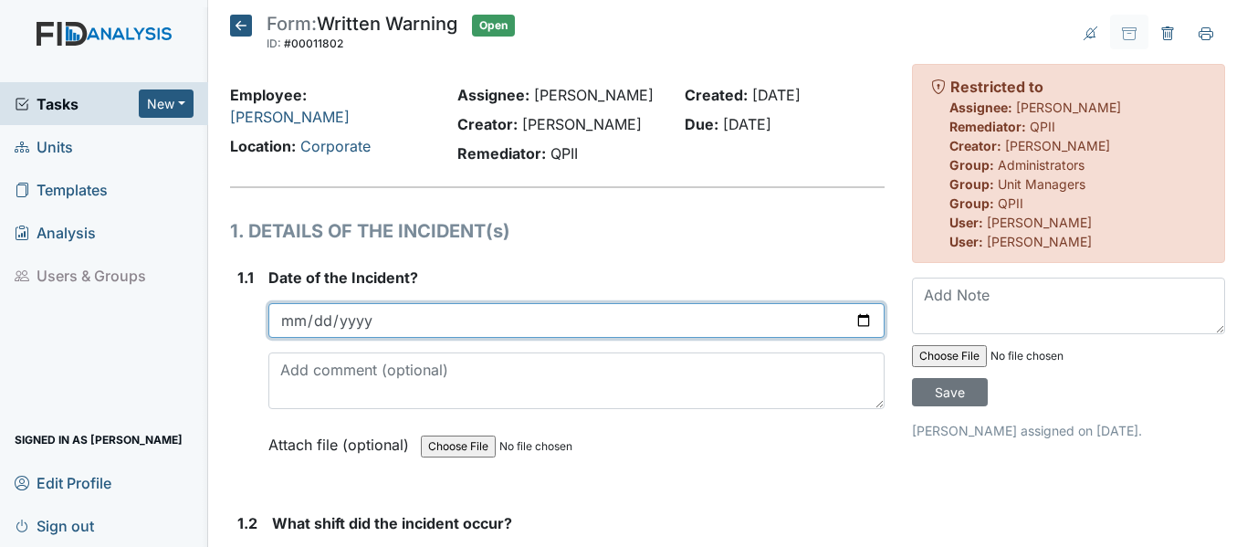
click at [854, 319] on input "date" at bounding box center [576, 320] width 616 height 35
type input "[DATE]"
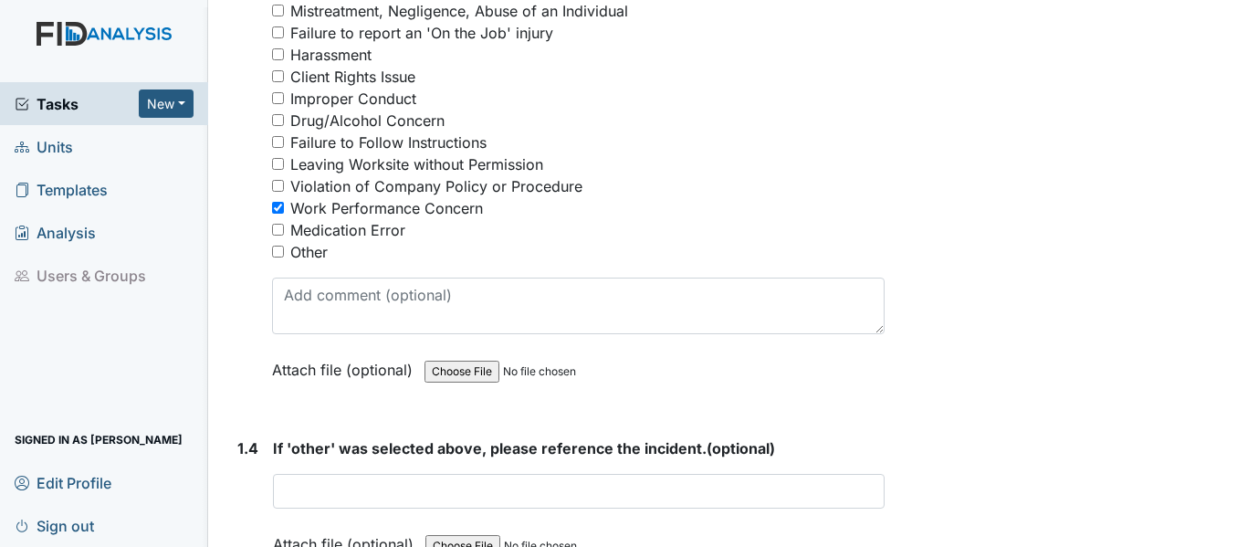
scroll to position [822, 0]
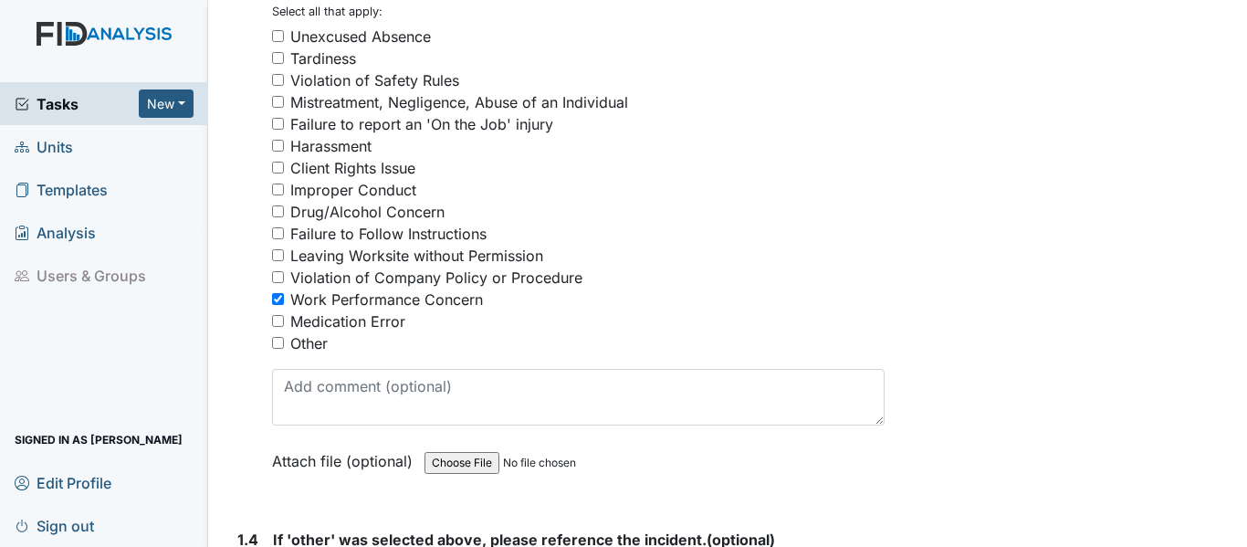
click at [278, 188] on input "Improper Conduct" at bounding box center [278, 189] width 12 height 12
checkbox input "true"
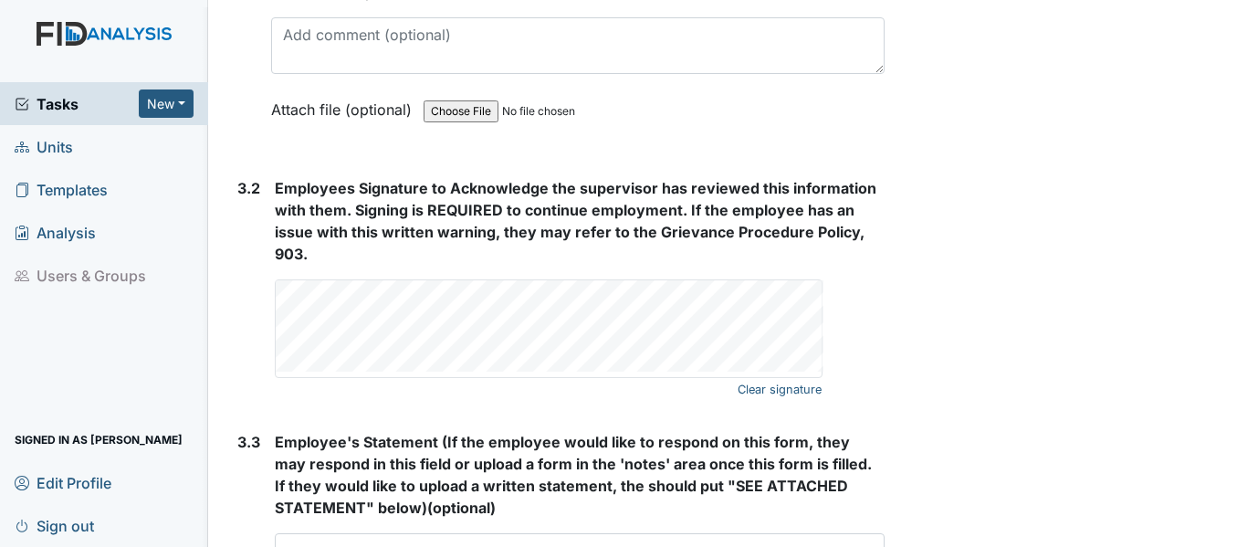
scroll to position [3319, 0]
